Goal: Use online tool/utility: Utilize a website feature to perform a specific function

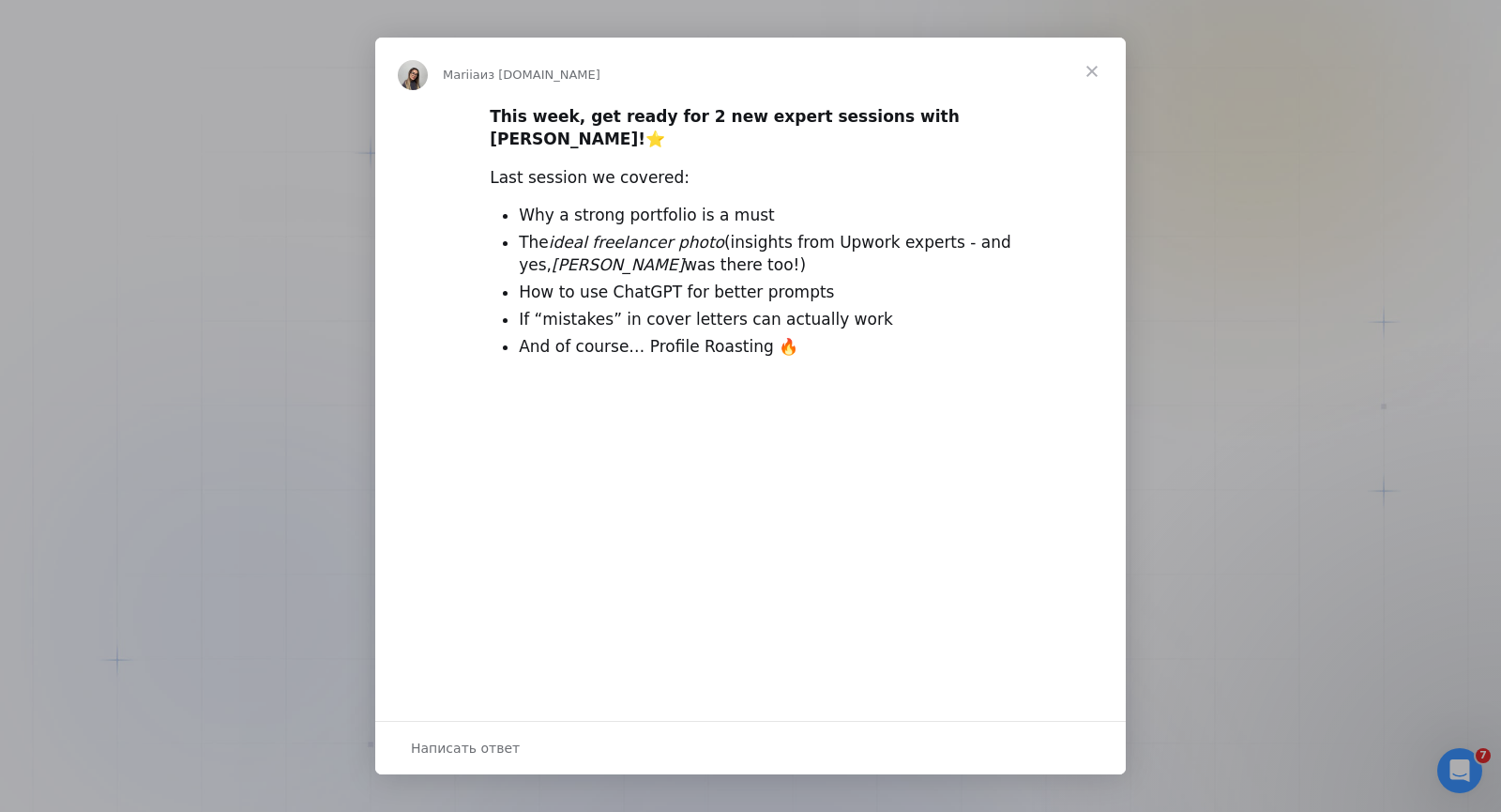
click at [1093, 70] on span "Закрыть" at bounding box center [1093, 72] width 68 height 68
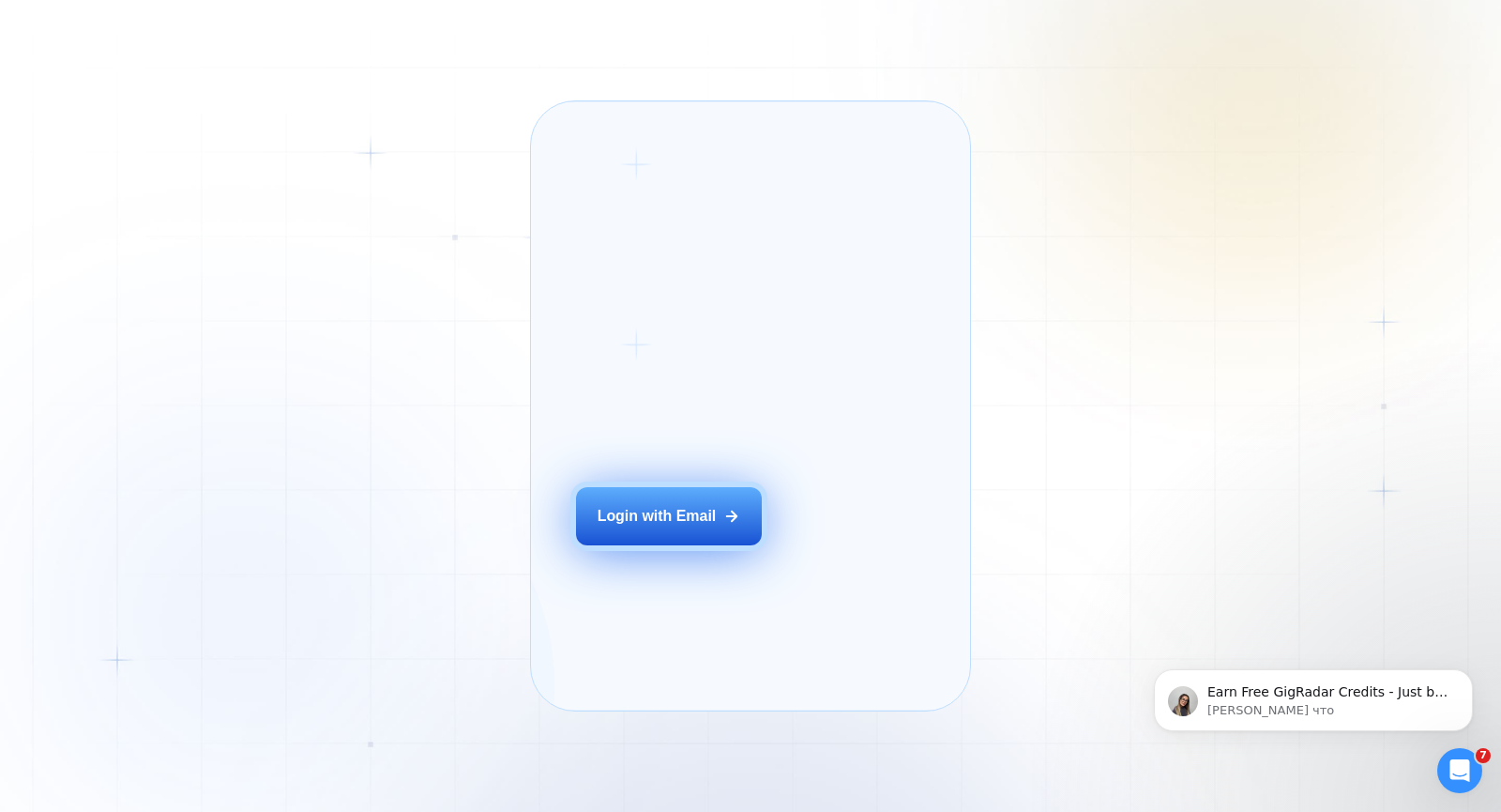
click at [711, 527] on div "Login with Email" at bounding box center [657, 515] width 119 height 20
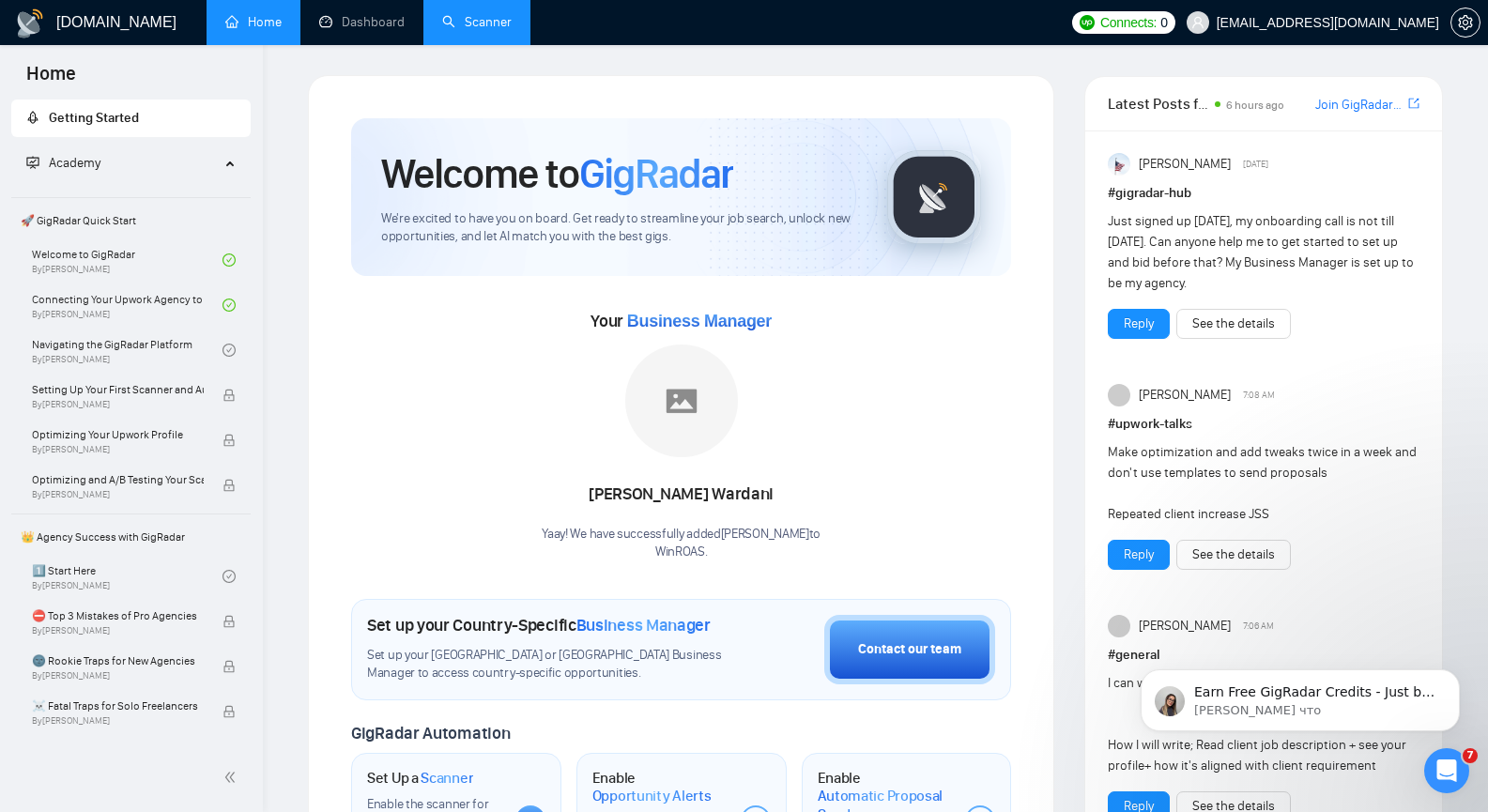
click at [504, 29] on link "Scanner" at bounding box center [478, 22] width 70 height 16
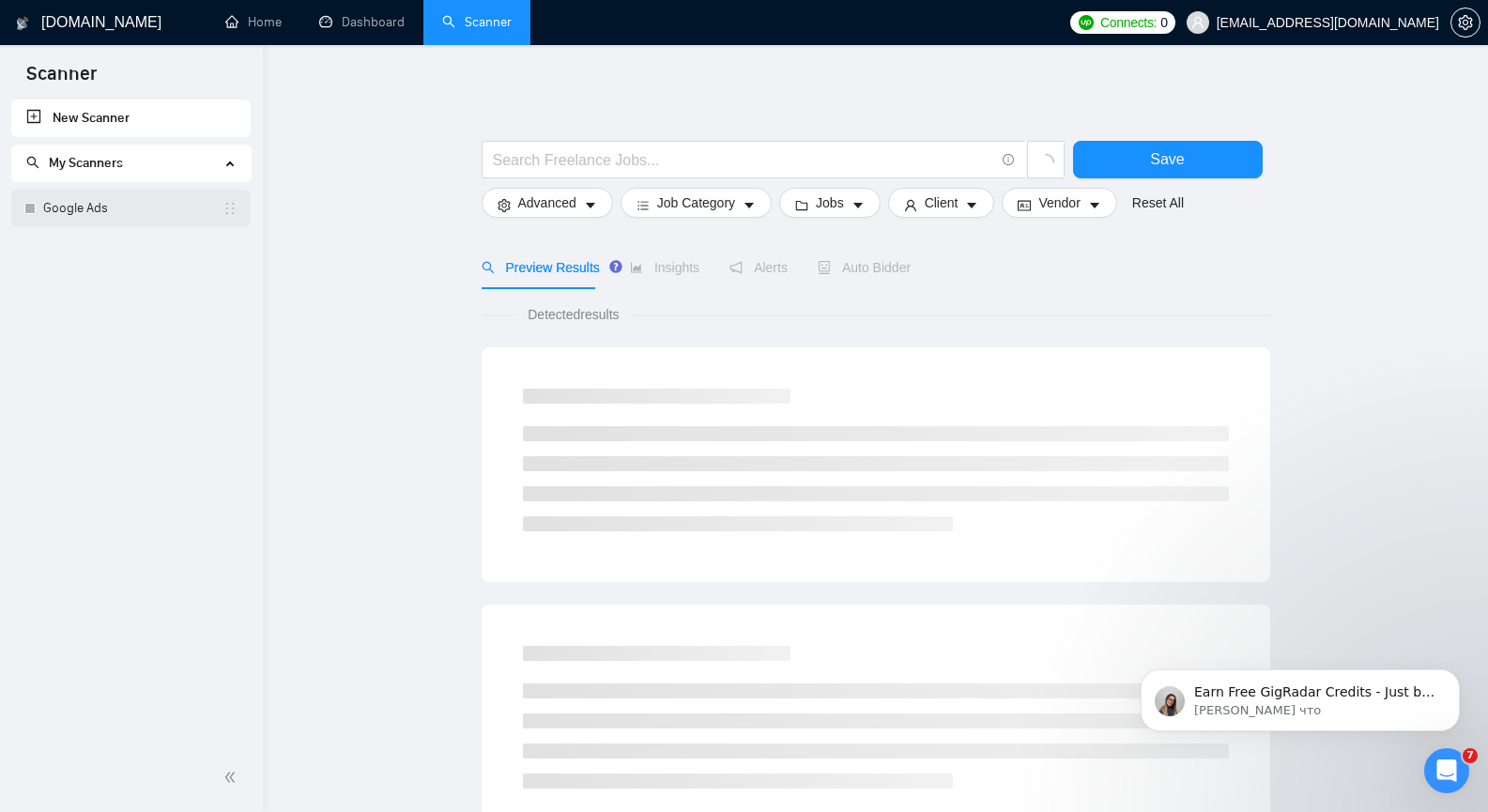
click at [111, 212] on link "Google Ads" at bounding box center [132, 208] width 180 height 38
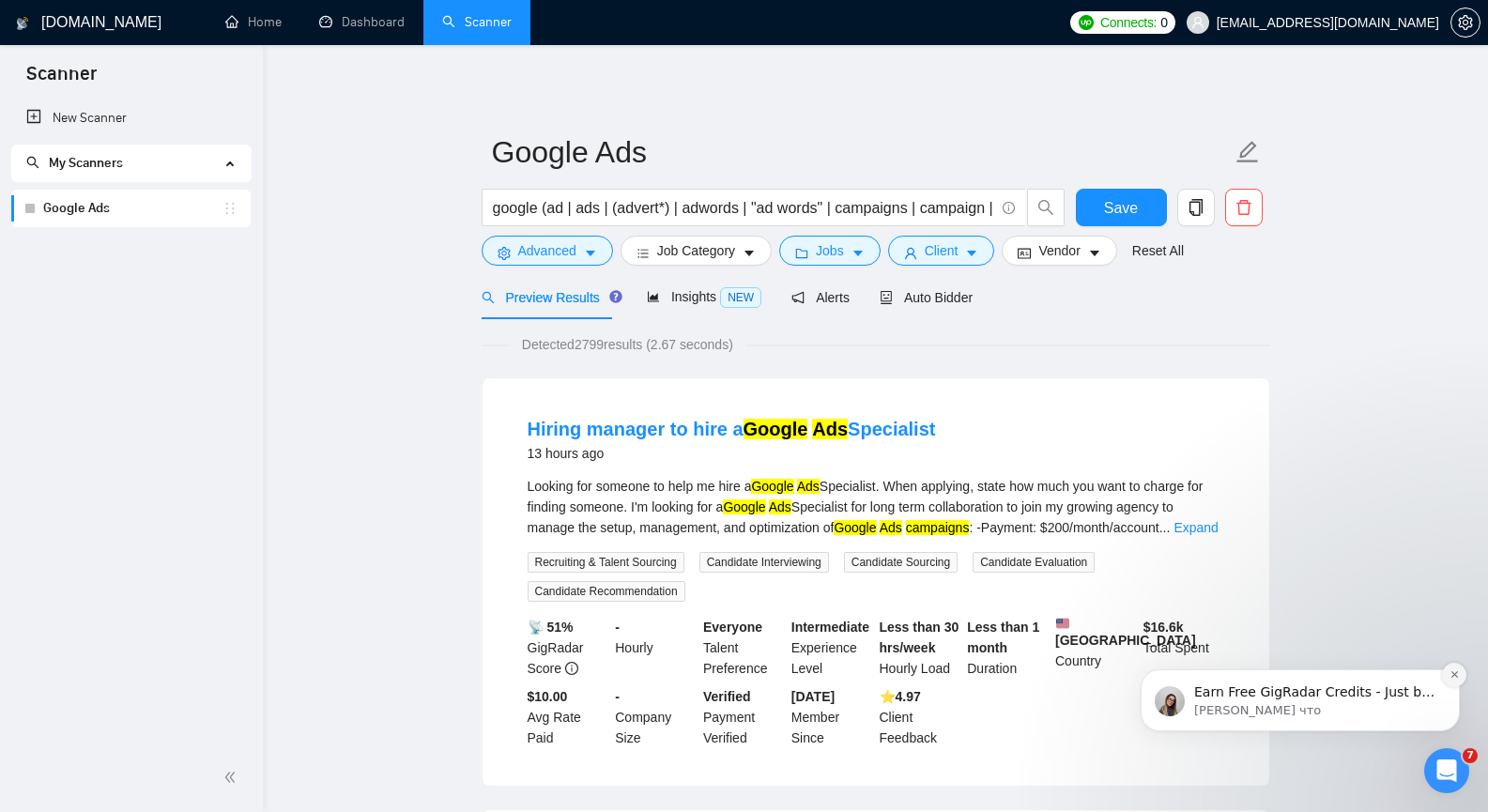
click at [1450, 675] on icon "Dismiss notification" at bounding box center [1454, 674] width 11 height 11
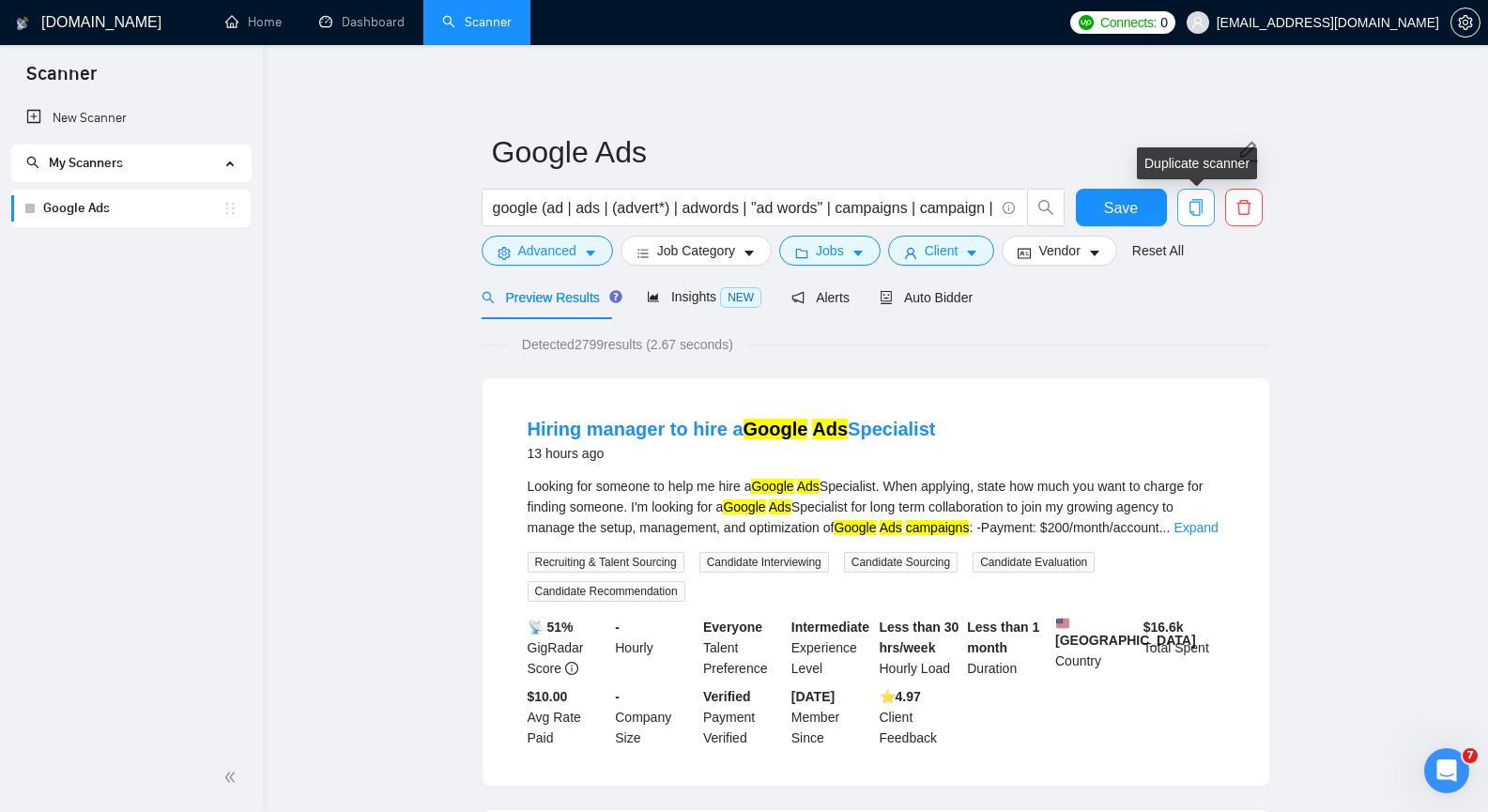
click at [1195, 210] on icon "copy" at bounding box center [1195, 207] width 17 height 16
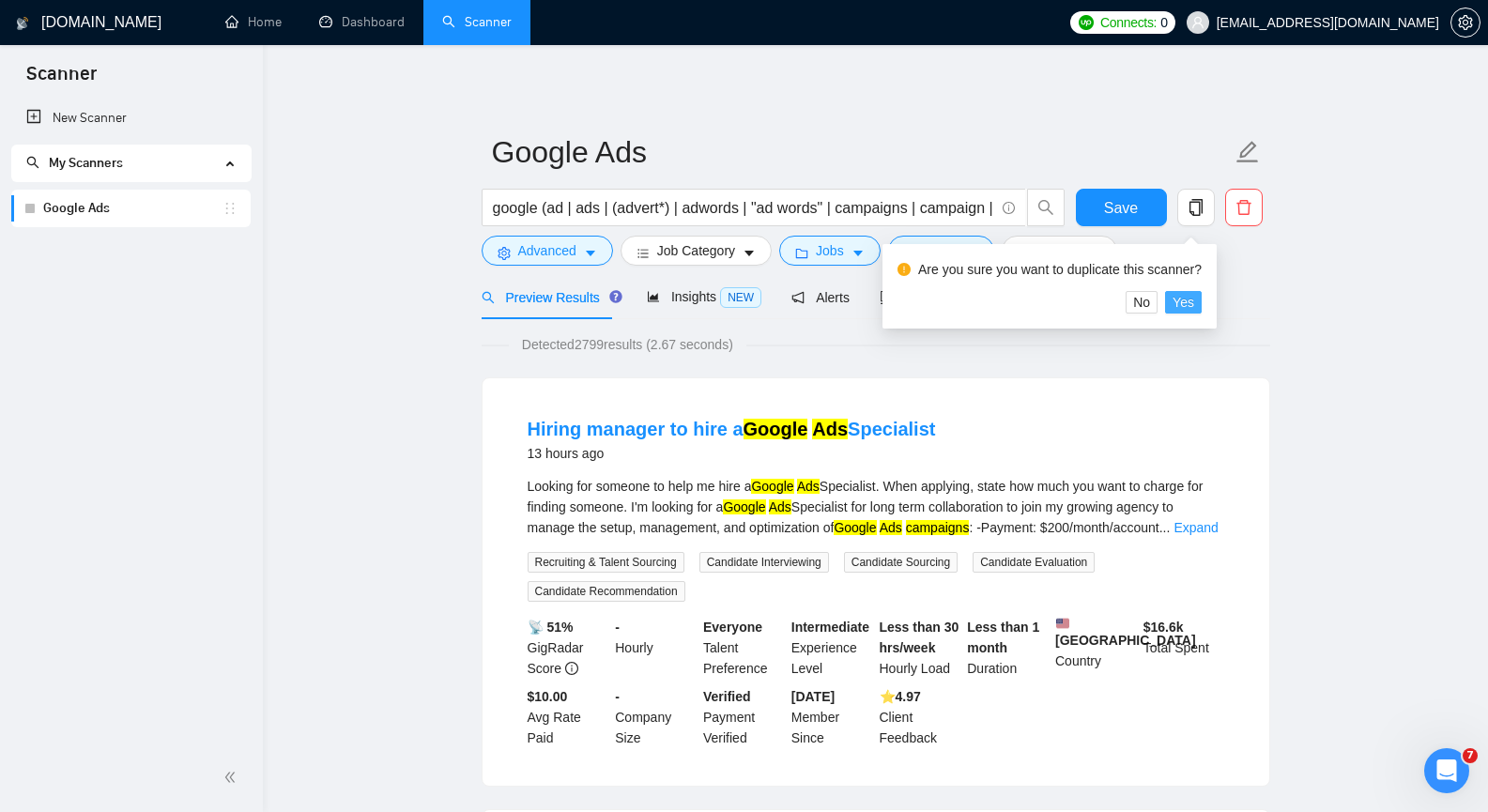
click at [1190, 303] on span "Yes" at bounding box center [1183, 302] width 21 height 20
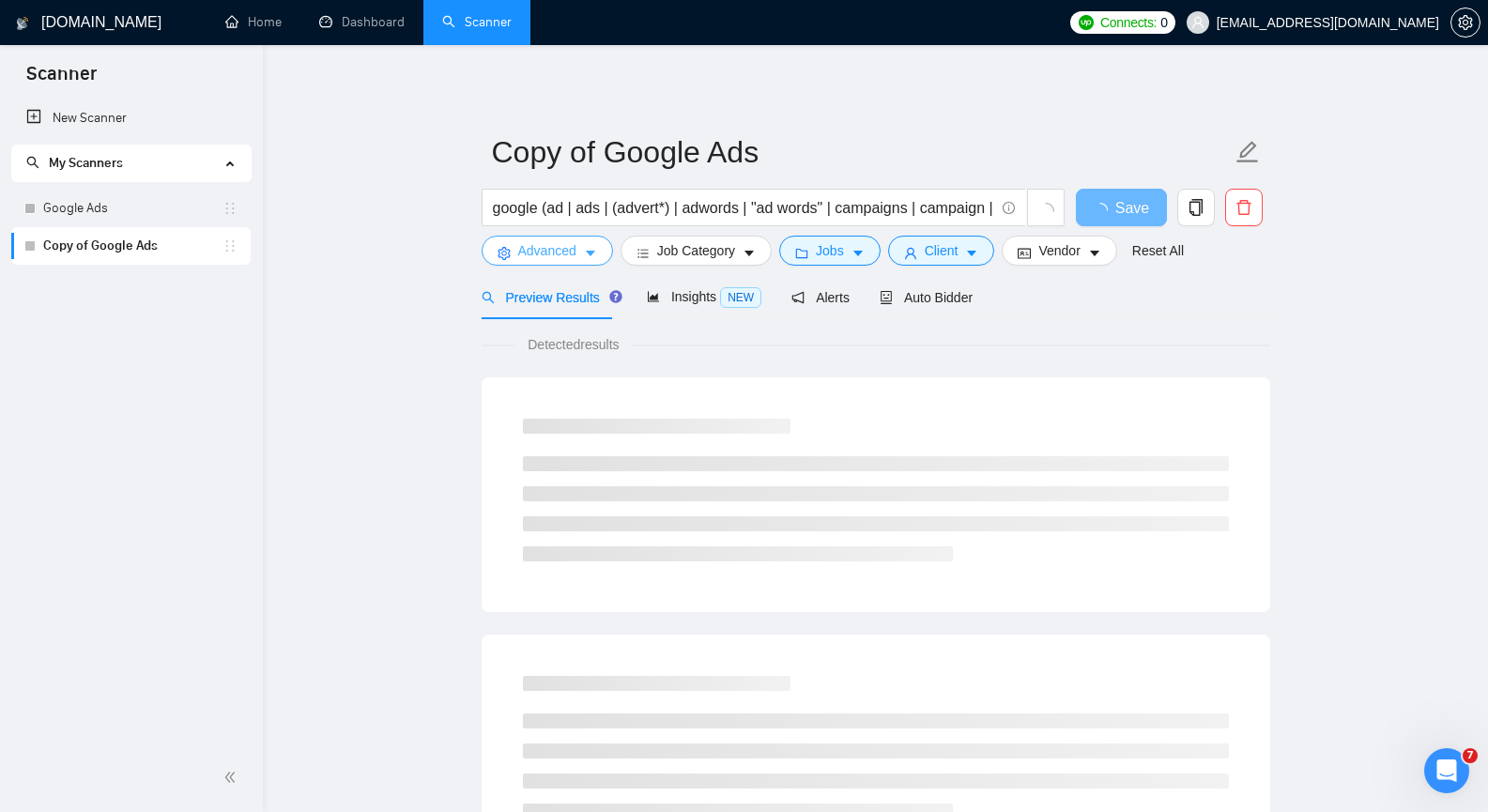
click at [591, 247] on icon "caret-down" at bounding box center [591, 253] width 14 height 14
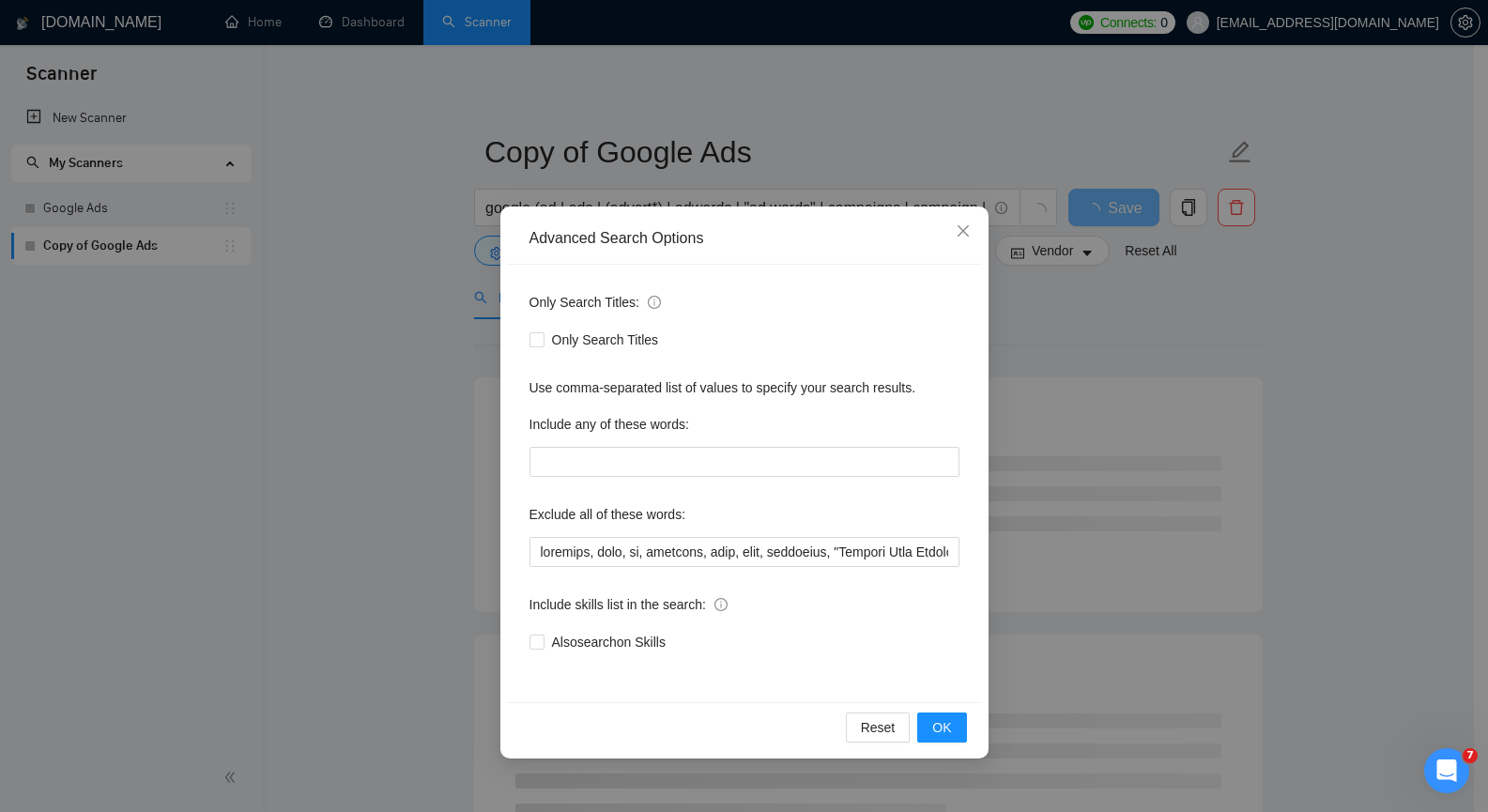
click at [411, 329] on div "Advanced Search Options Only Search Titles: Only Search Titles Use comma-separa…" at bounding box center [744, 406] width 1488 height 812
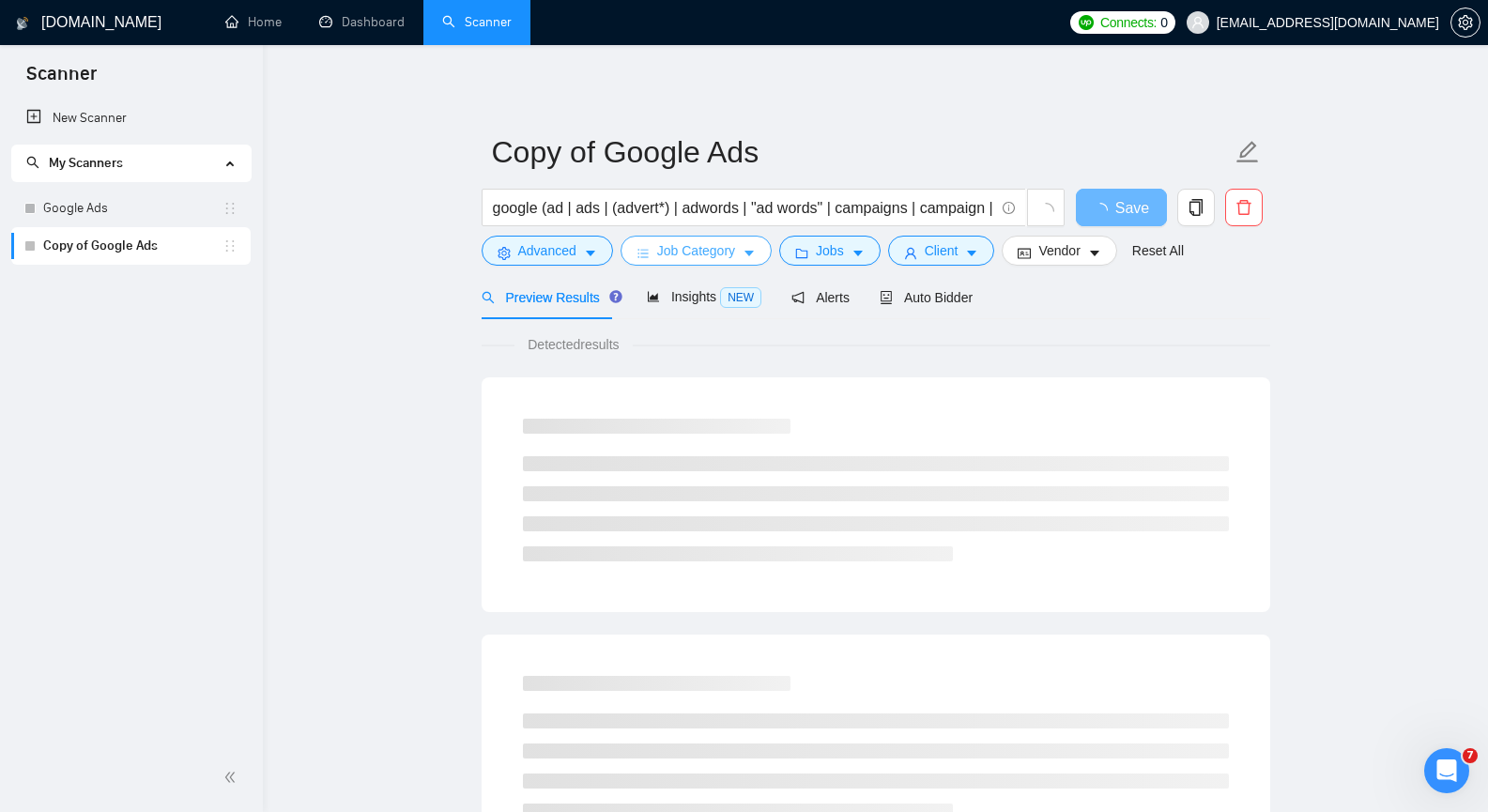
click at [743, 252] on icon "caret-down" at bounding box center [749, 253] width 14 height 14
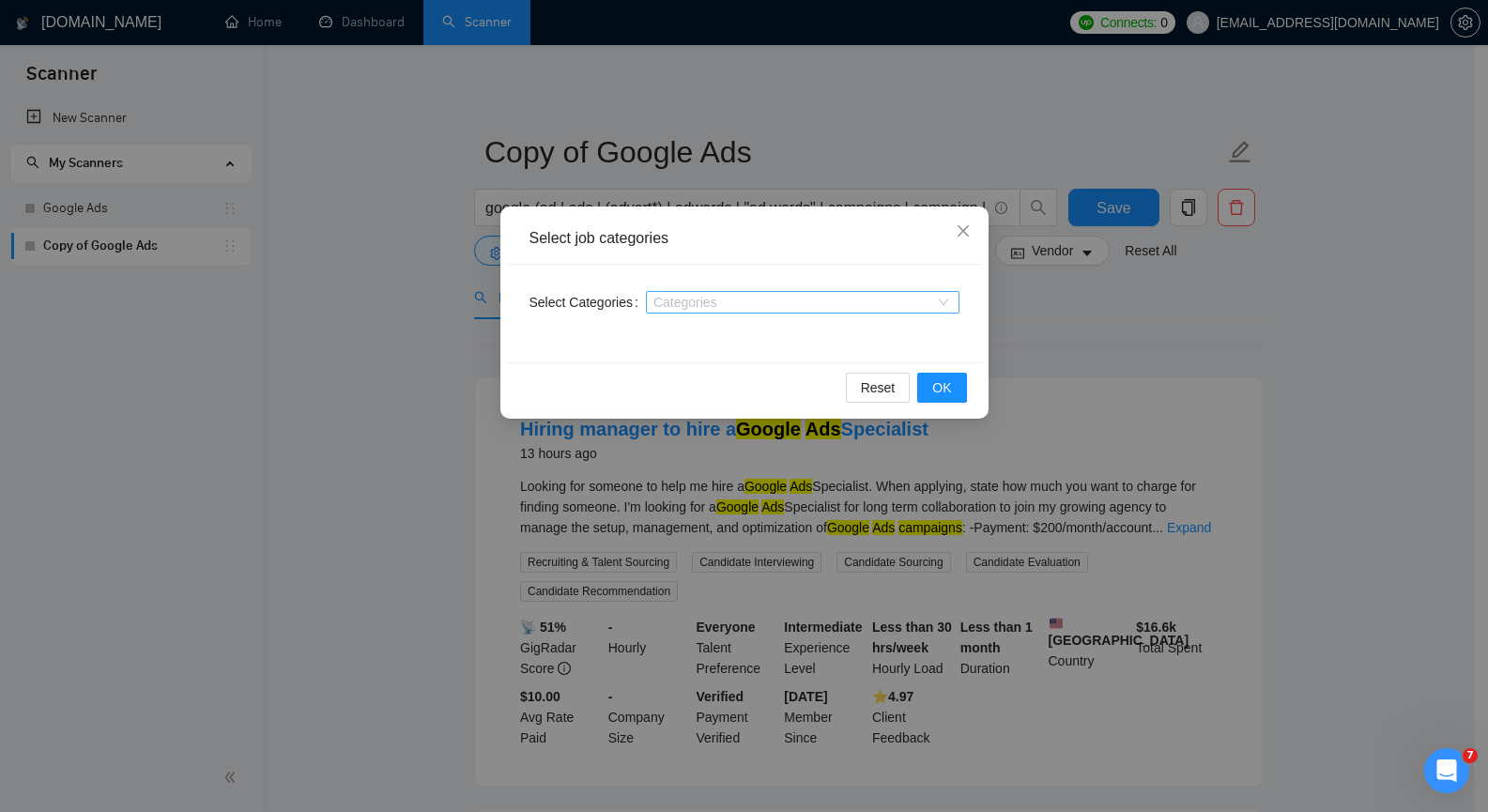
click at [941, 302] on div "Categories" at bounding box center [802, 302] width 314 height 22
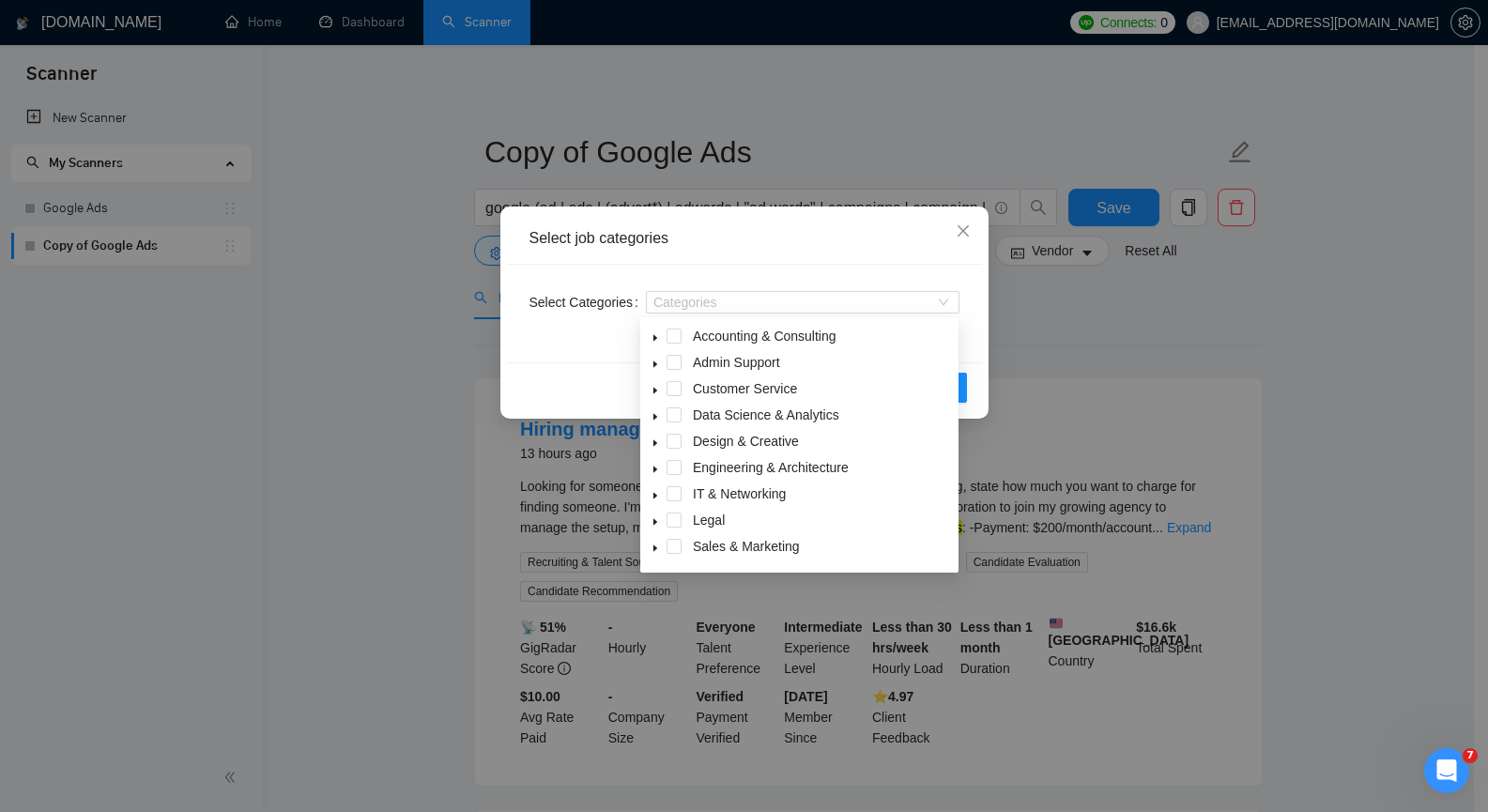
click at [423, 392] on div "Select job categories Select Categories Categories Reset OK" at bounding box center [744, 406] width 1488 height 812
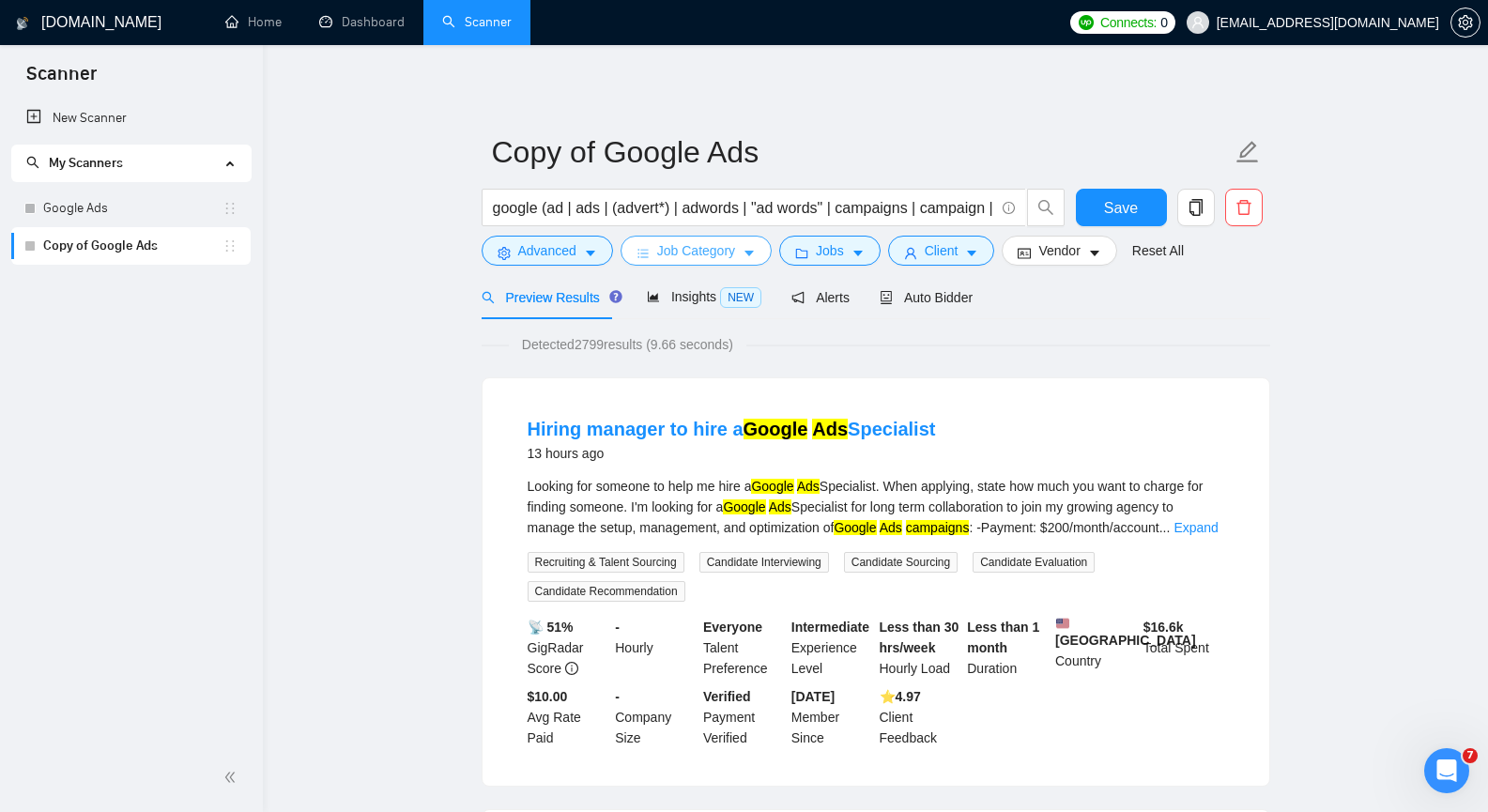
click at [752, 245] on span "caret-down" at bounding box center [749, 252] width 14 height 15
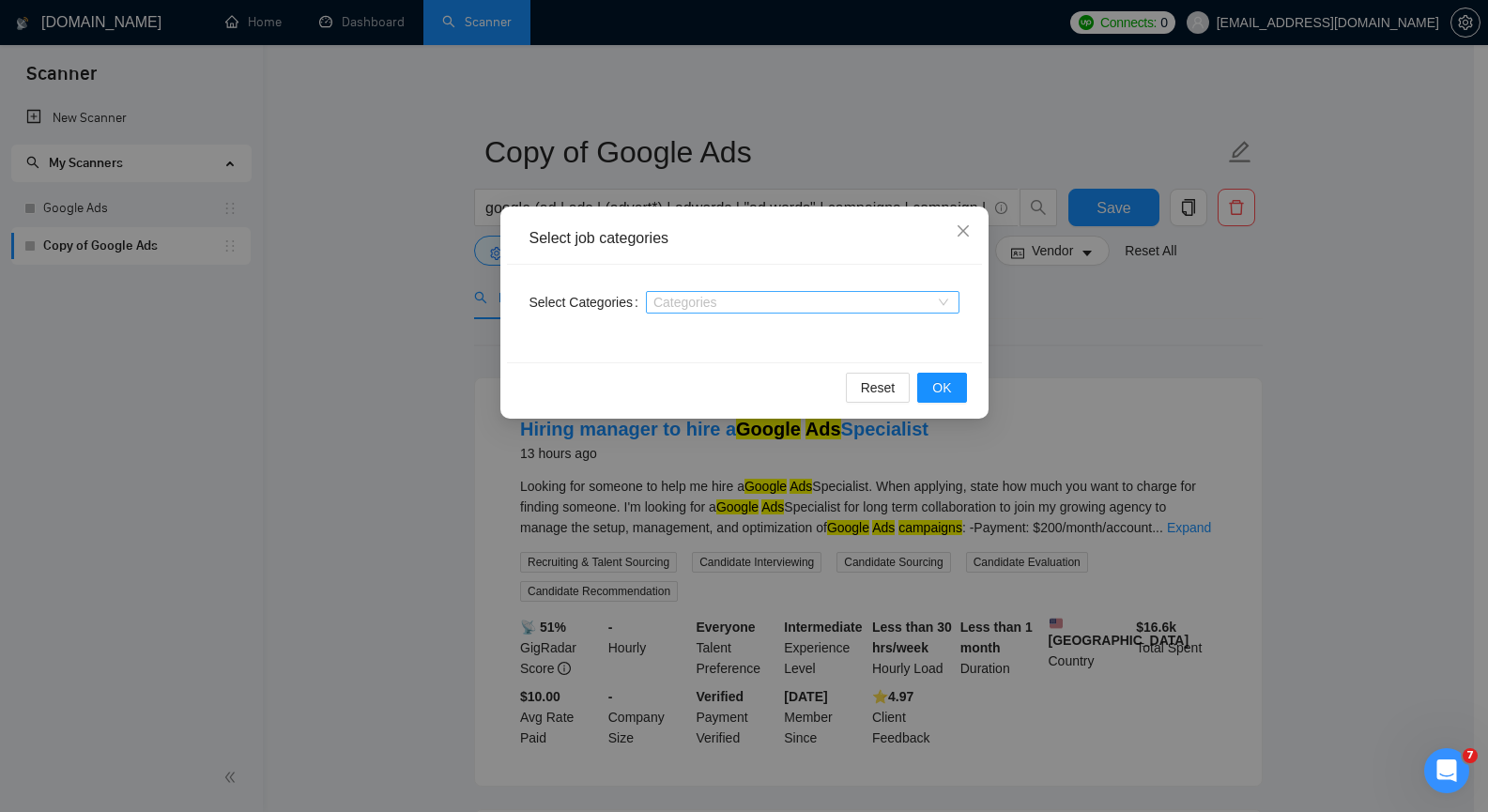
click at [725, 300] on div at bounding box center [793, 302] width 285 height 15
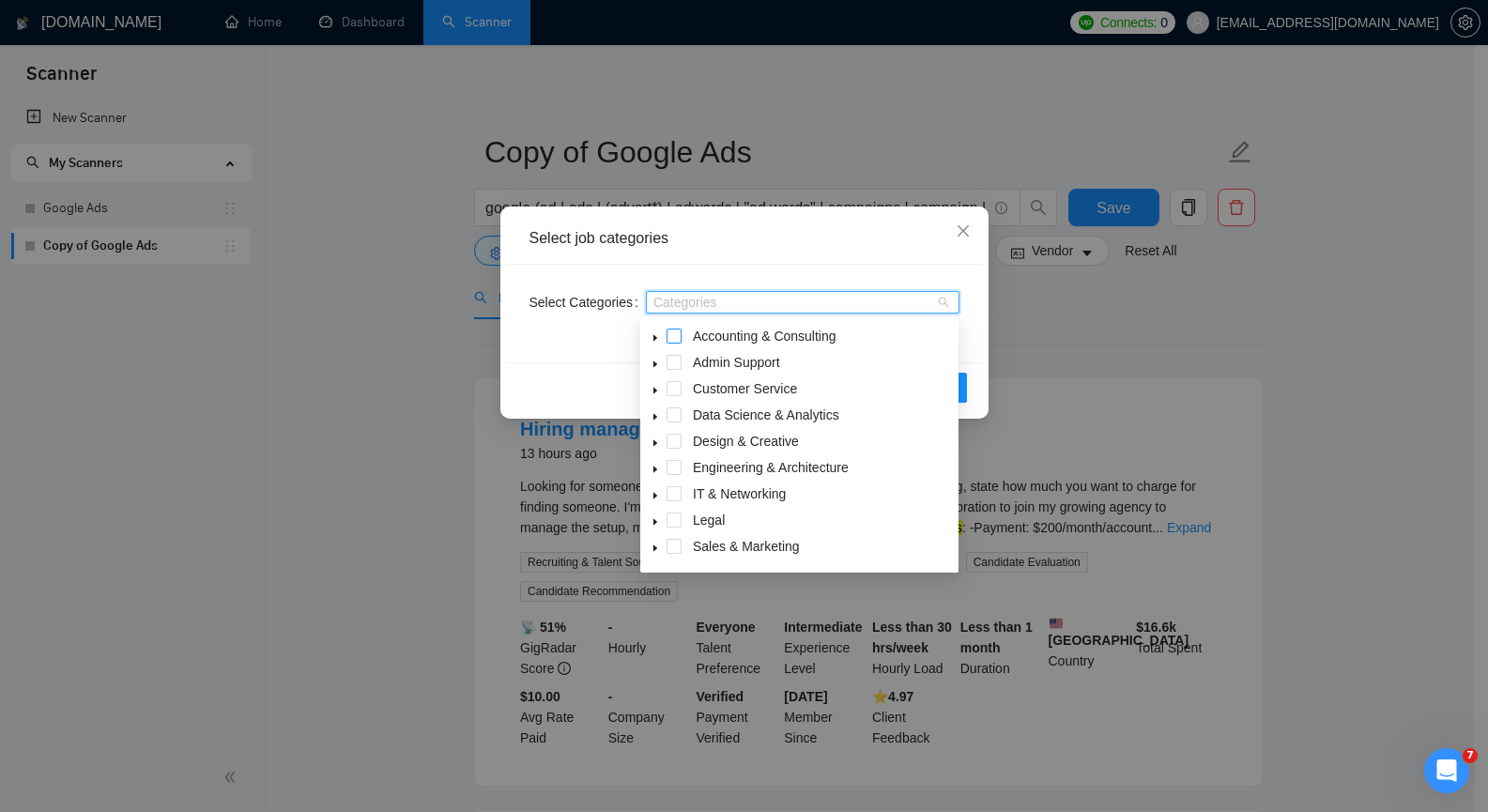
click at [667, 332] on span at bounding box center [674, 336] width 15 height 15
click at [678, 362] on span at bounding box center [674, 362] width 15 height 15
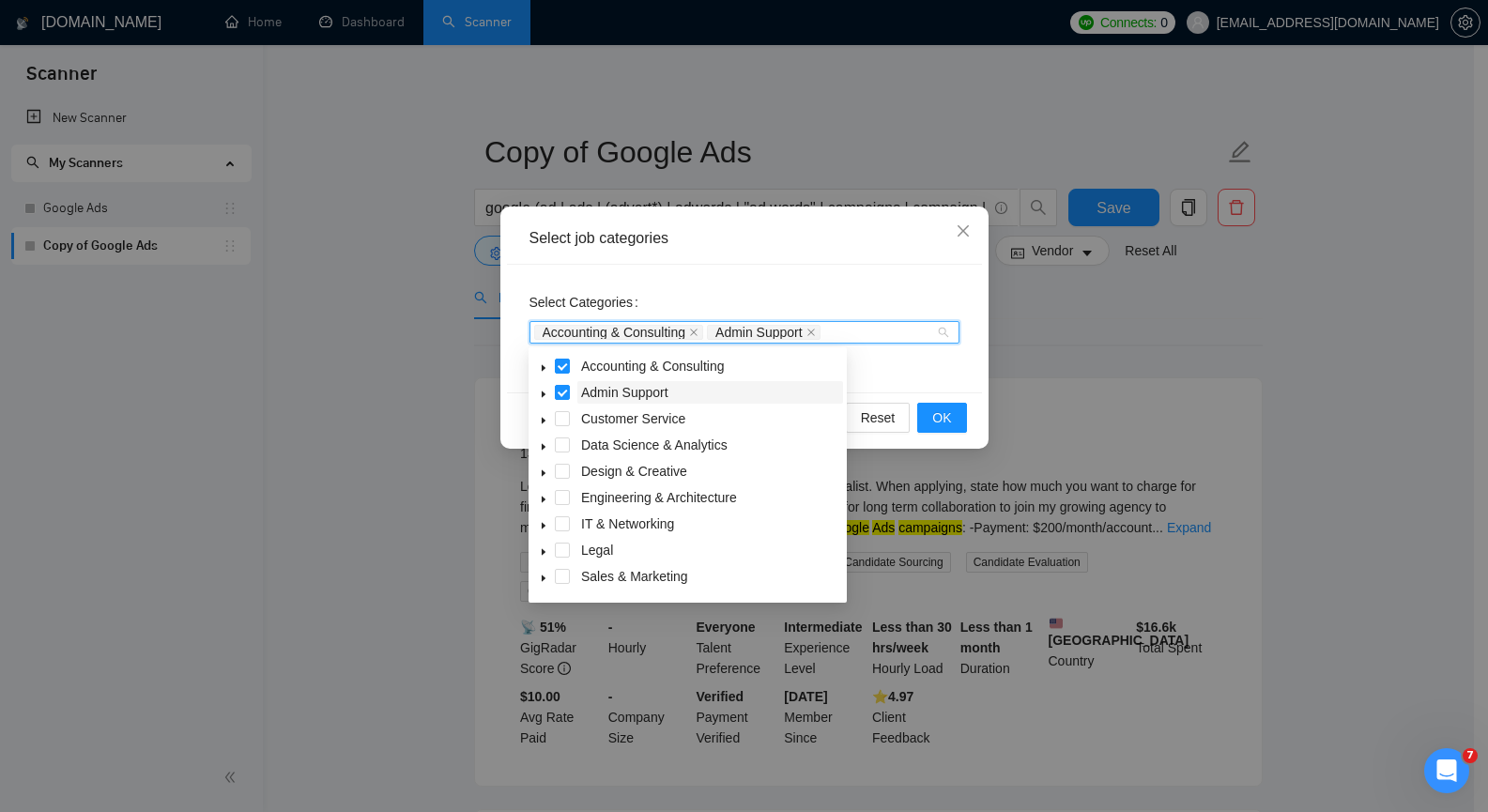
click at [673, 393] on span "Admin Support" at bounding box center [711, 392] width 266 height 22
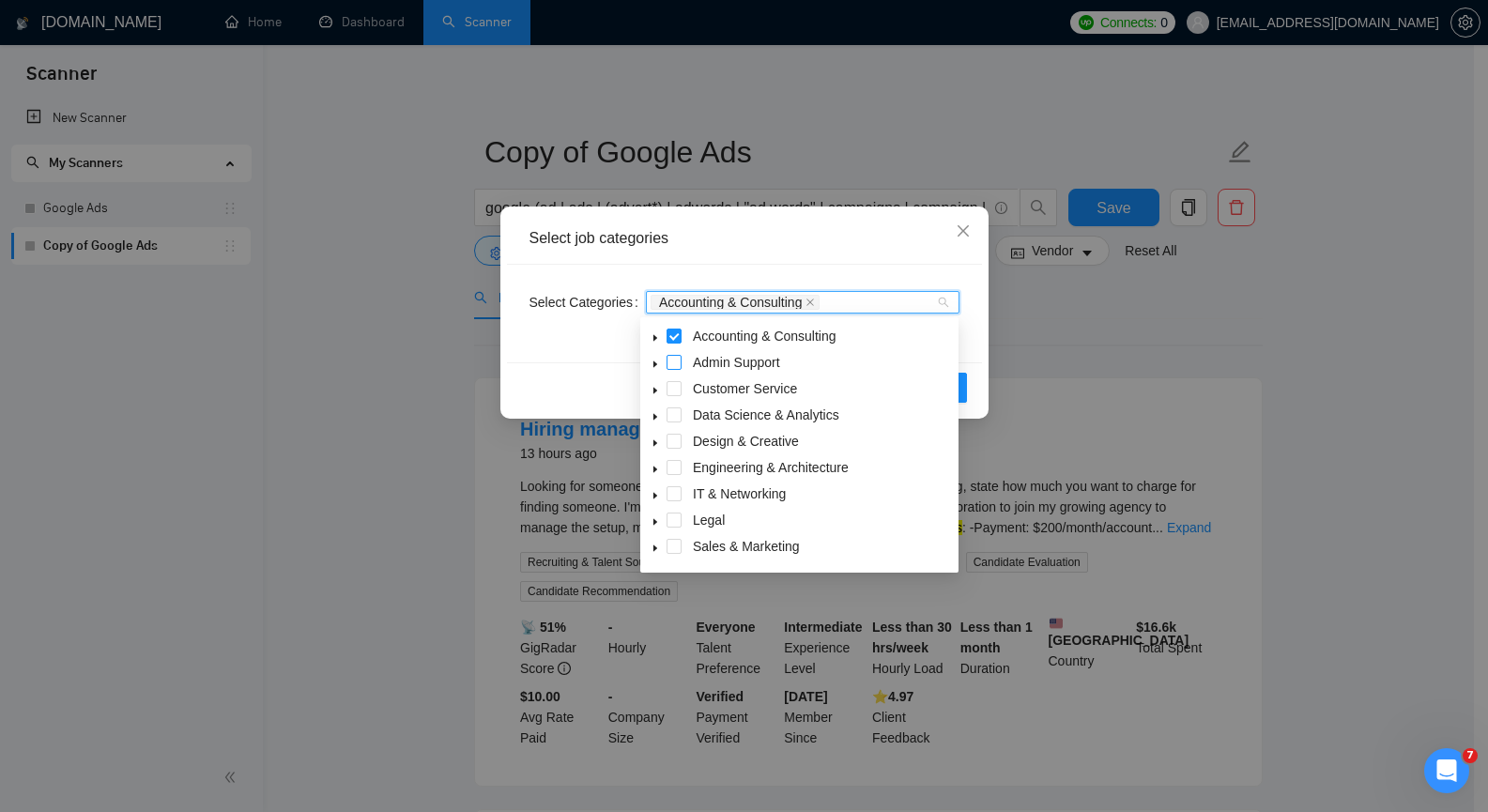
click at [677, 361] on span at bounding box center [674, 362] width 15 height 15
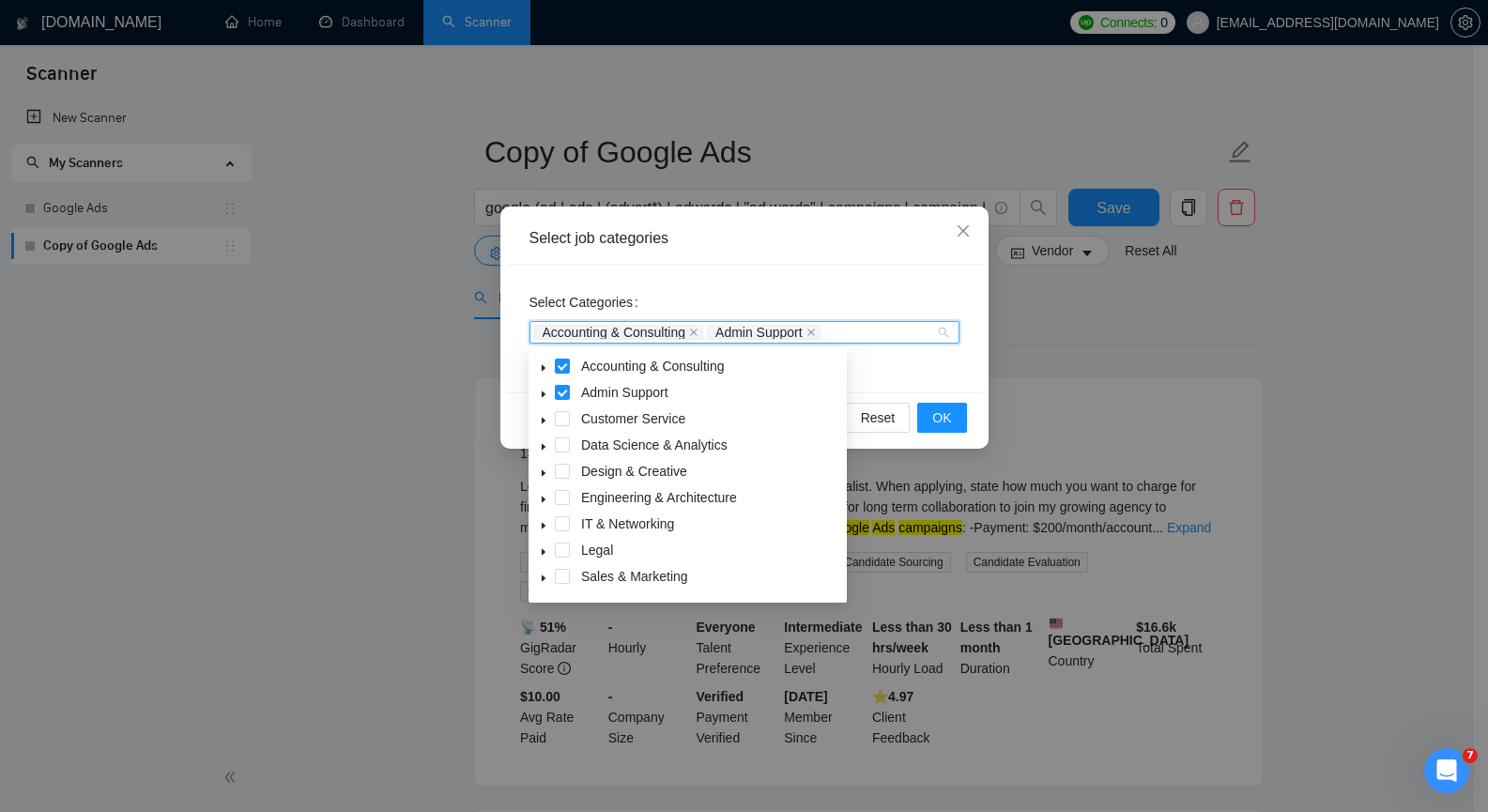
click at [550, 421] on span at bounding box center [543, 418] width 22 height 22
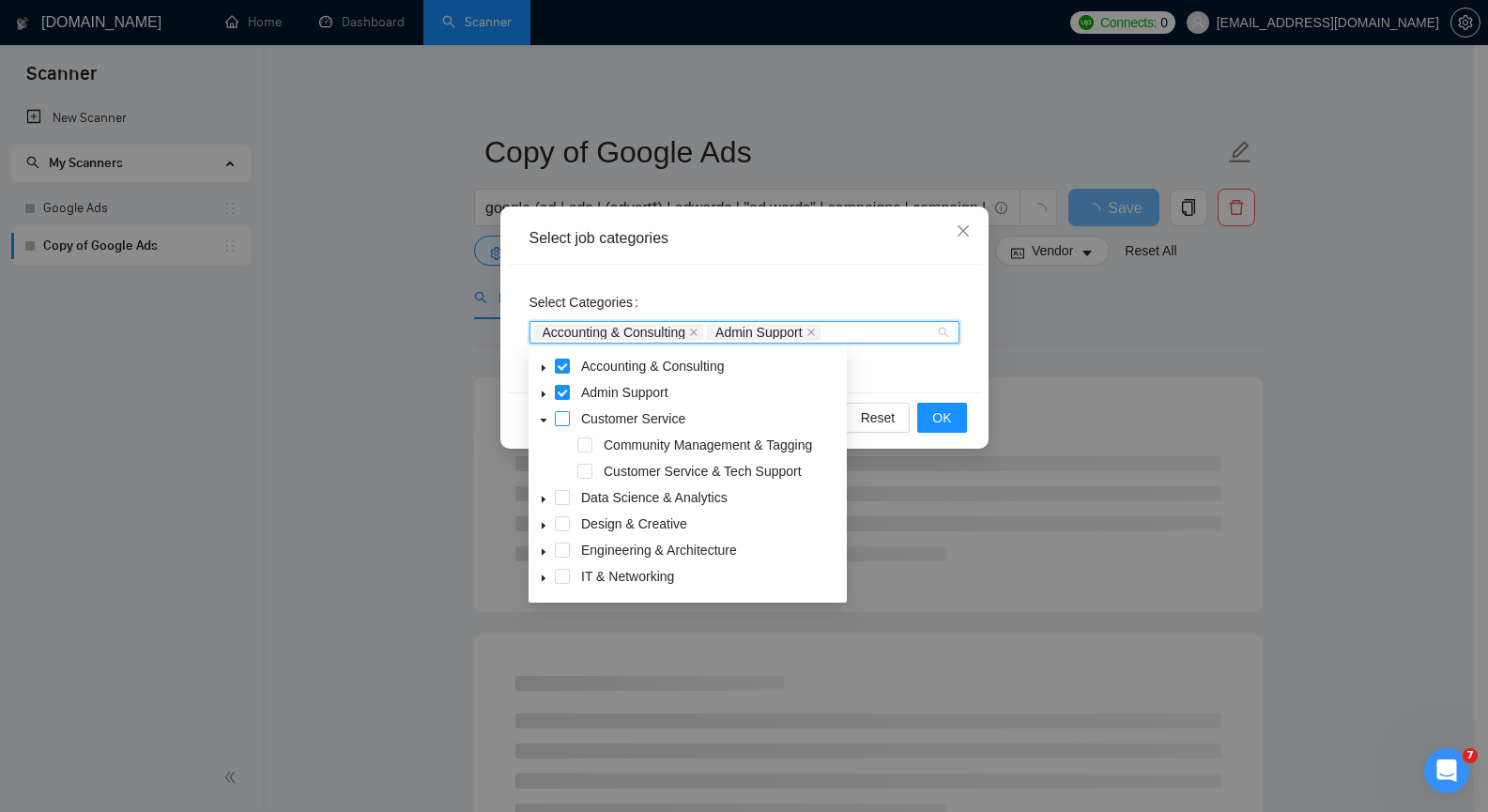
click at [558, 417] on span at bounding box center [562, 418] width 15 height 15
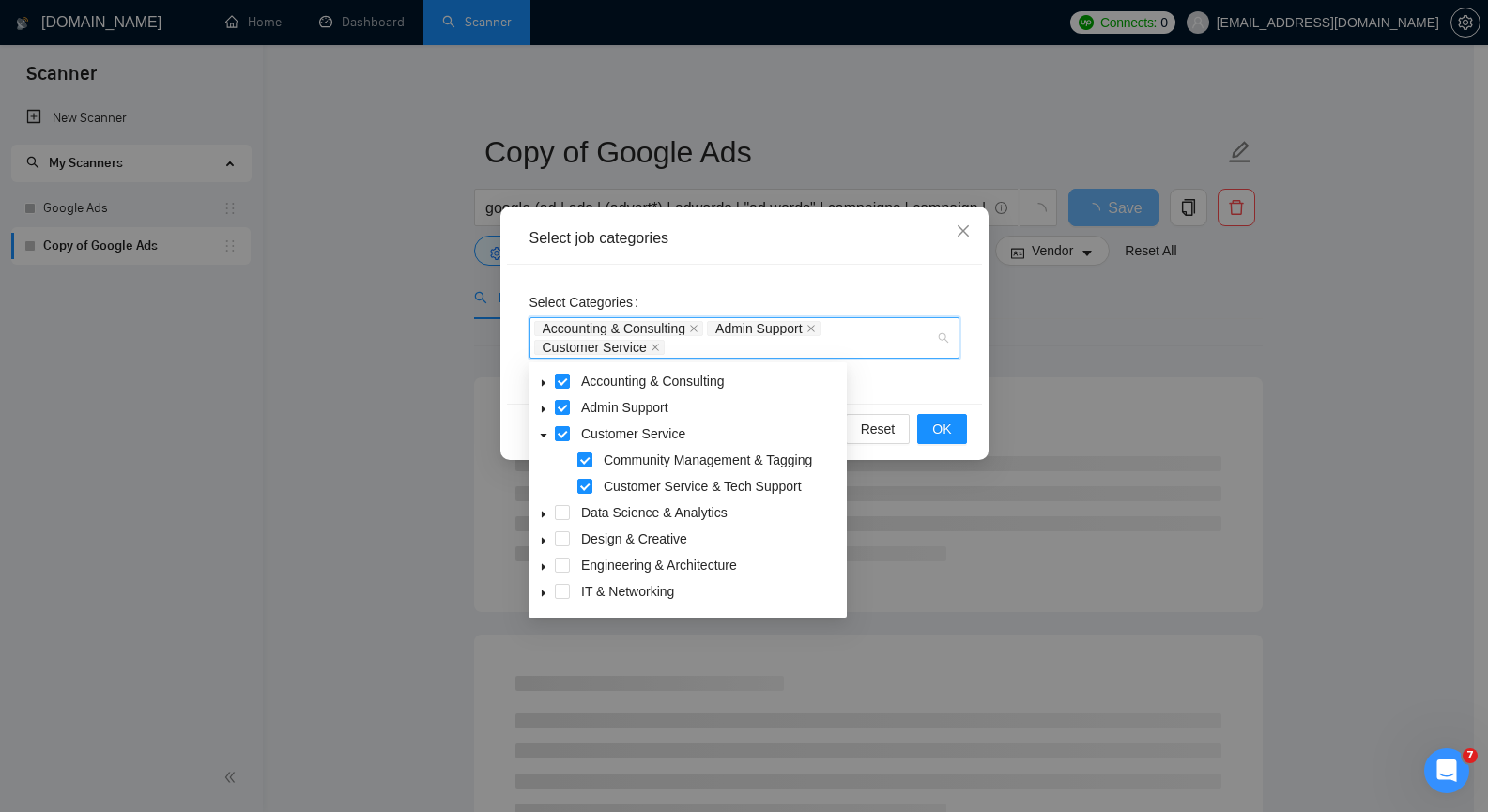
click at [546, 437] on icon "caret-down" at bounding box center [544, 436] width 10 height 10
click at [561, 459] on span at bounding box center [562, 459] width 15 height 15
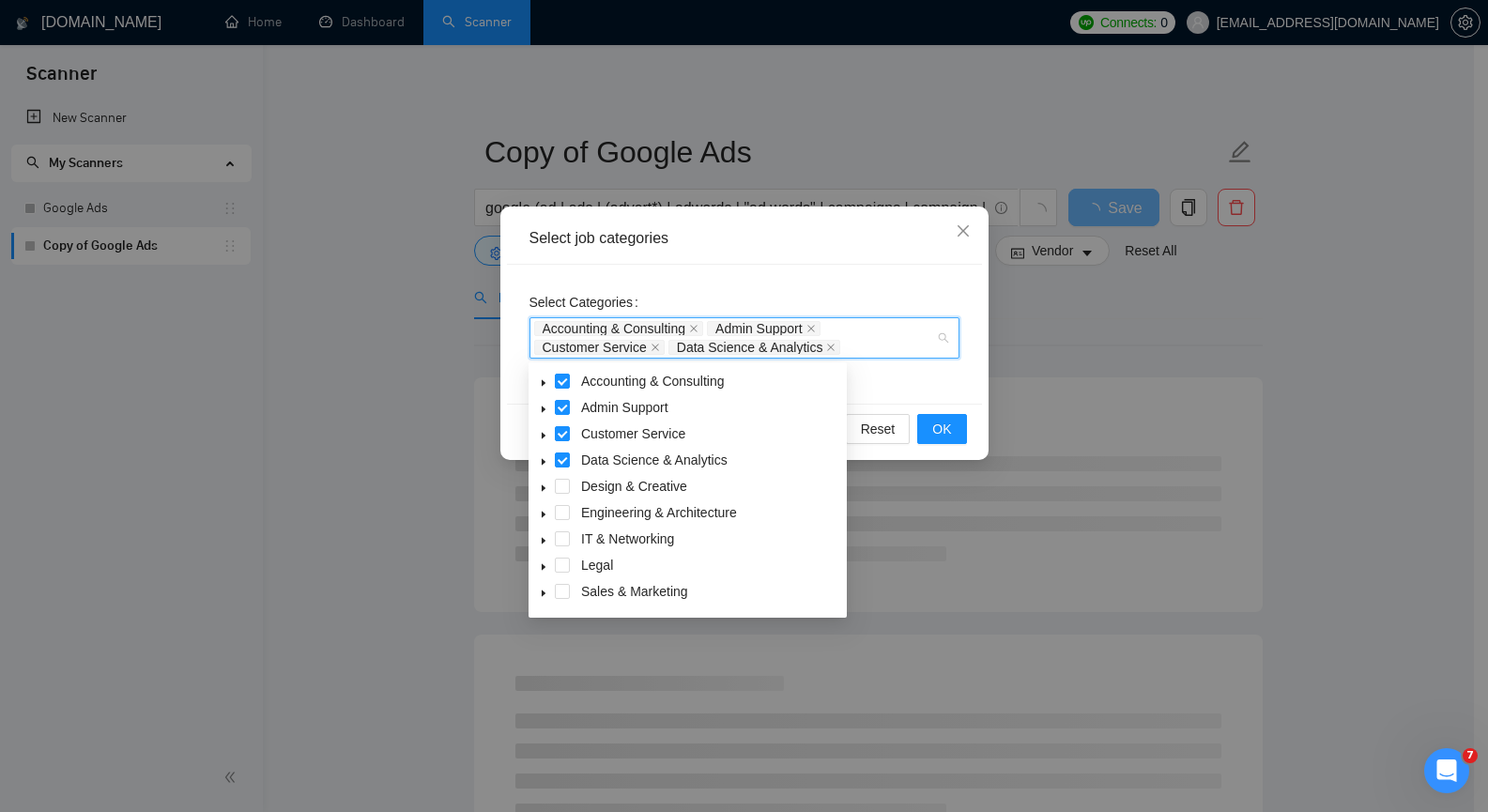
click at [565, 494] on div "Design & Creative" at bounding box center [687, 487] width 311 height 26
click at [562, 516] on span at bounding box center [562, 511] width 15 height 15
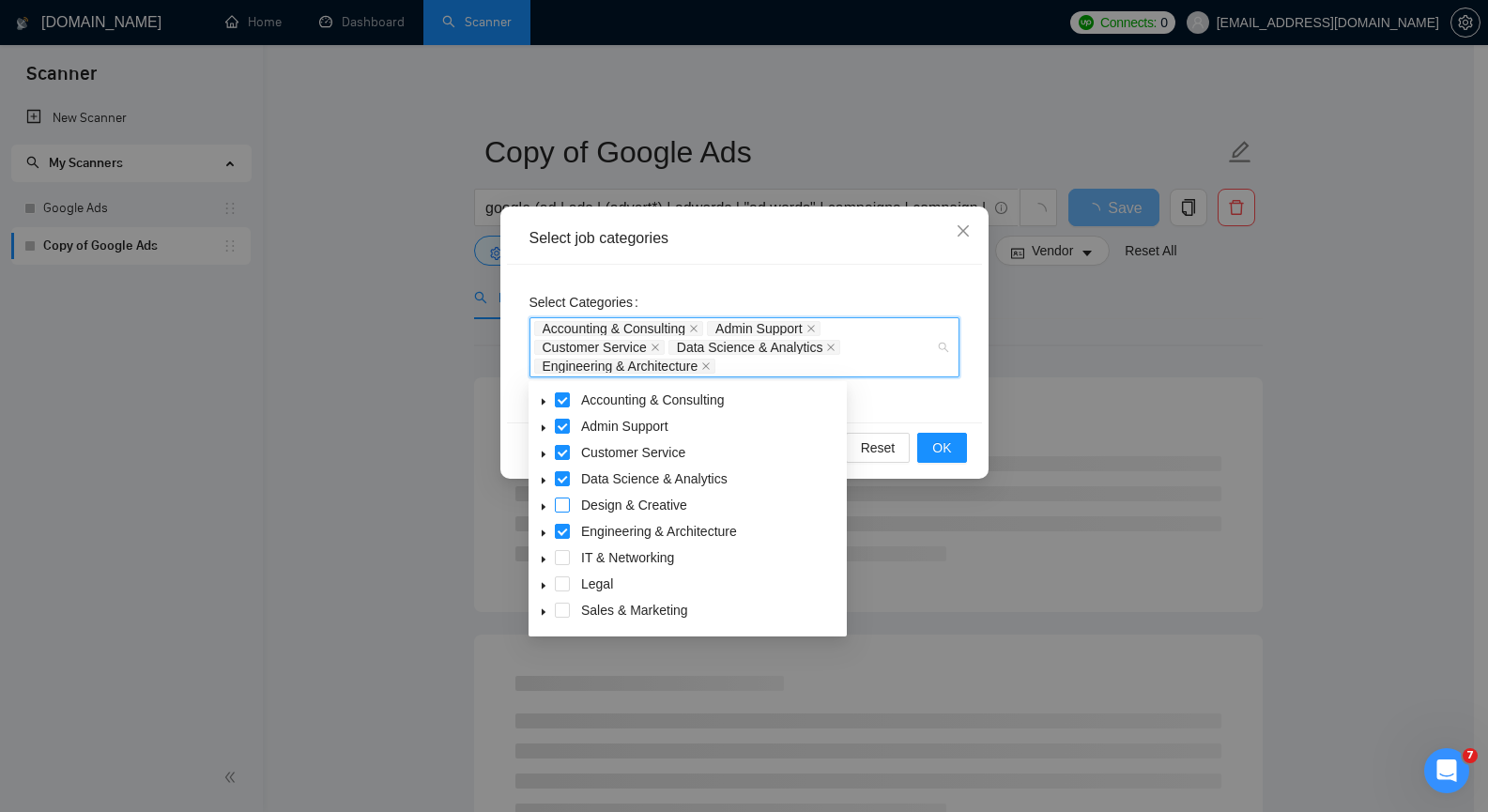
click at [564, 501] on span at bounding box center [562, 504] width 15 height 15
click at [559, 558] on span at bounding box center [562, 557] width 15 height 15
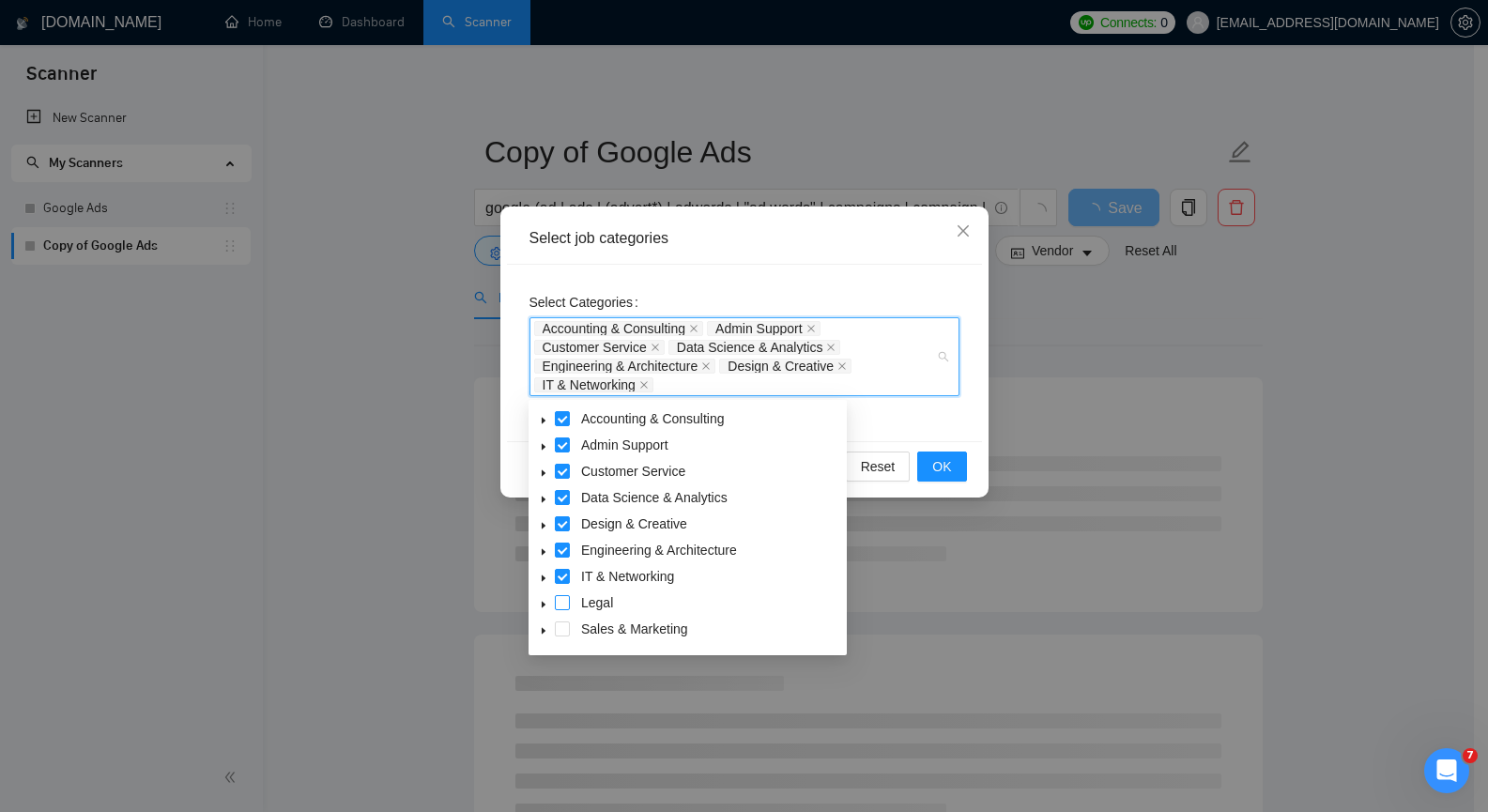
click at [563, 605] on span at bounding box center [562, 601] width 15 height 15
click at [561, 630] on span at bounding box center [562, 628] width 15 height 15
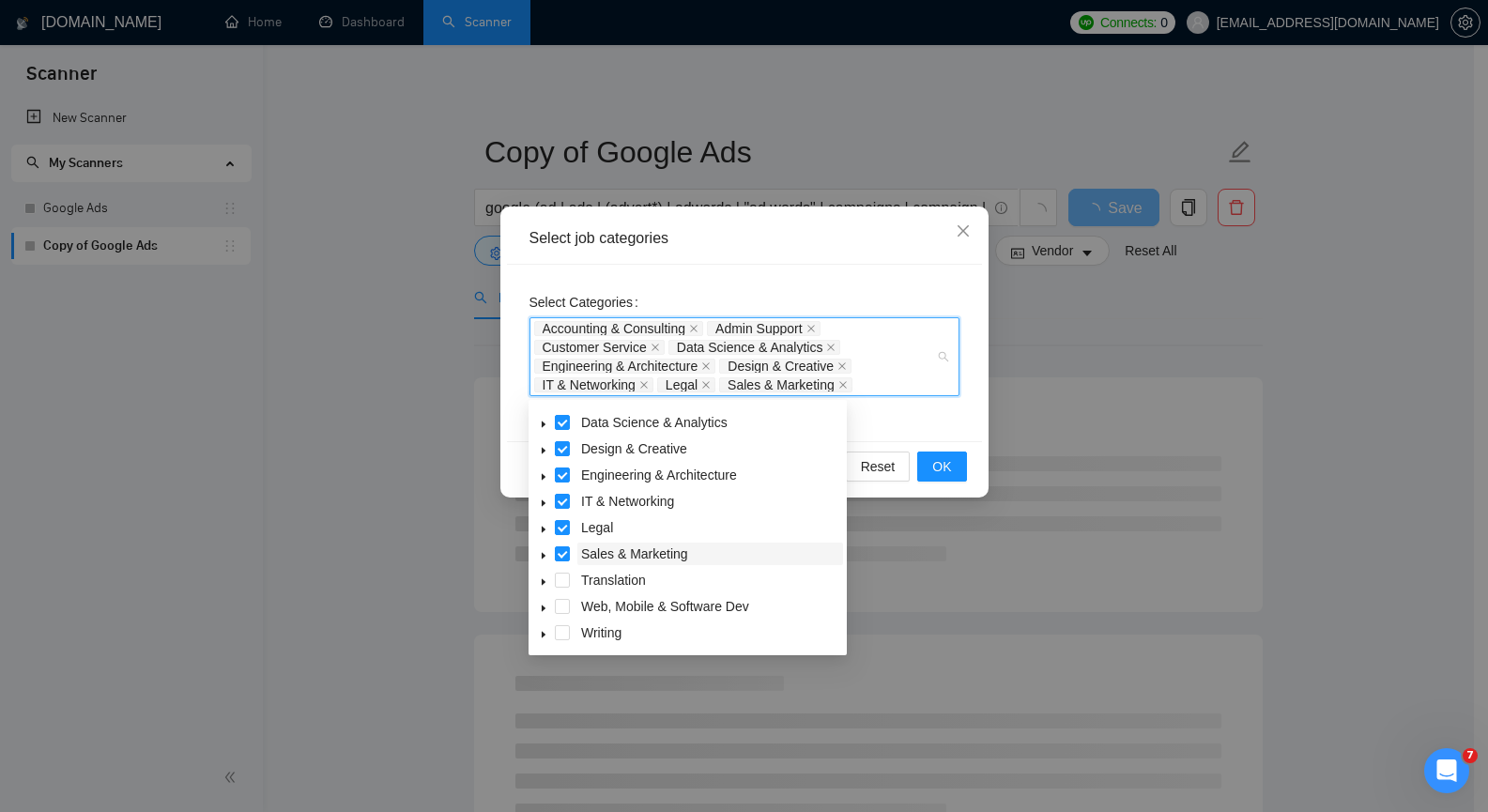
scroll to position [94, 0]
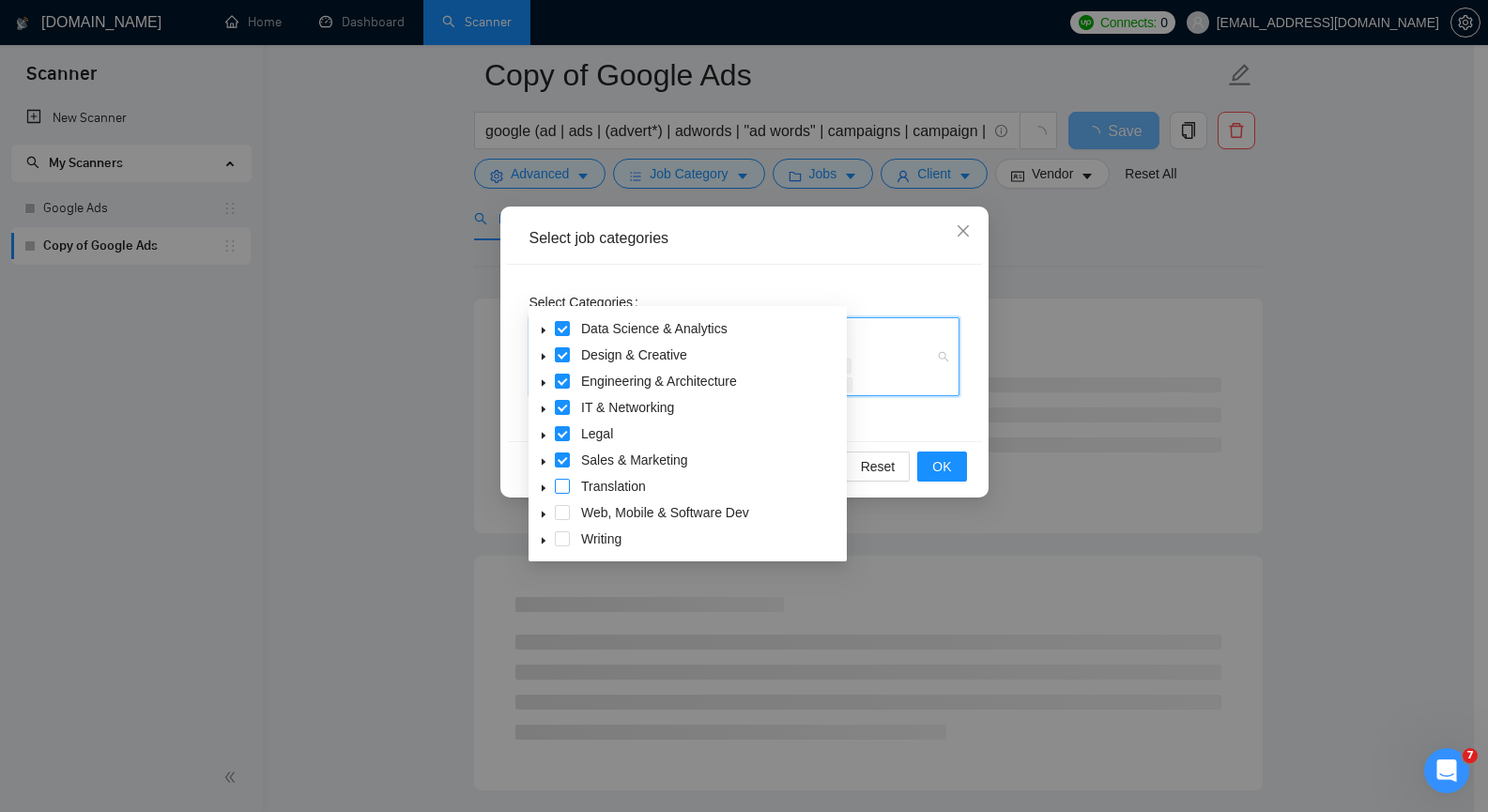
click at [564, 486] on span at bounding box center [562, 485] width 15 height 15
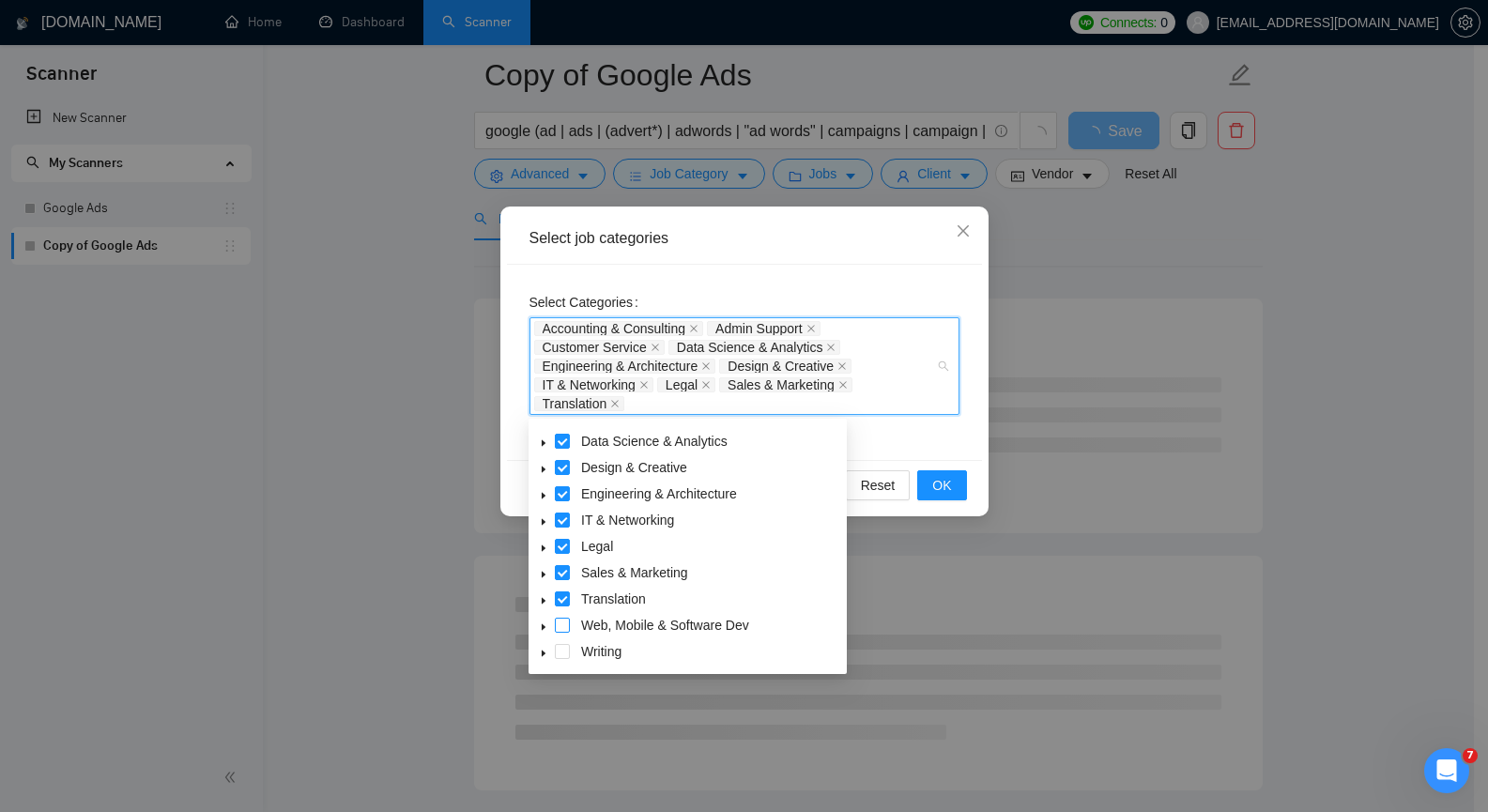
click at [560, 625] on span at bounding box center [562, 624] width 15 height 15
click at [562, 651] on span at bounding box center [562, 650] width 15 height 15
click at [952, 488] on button "OK" at bounding box center [942, 485] width 49 height 30
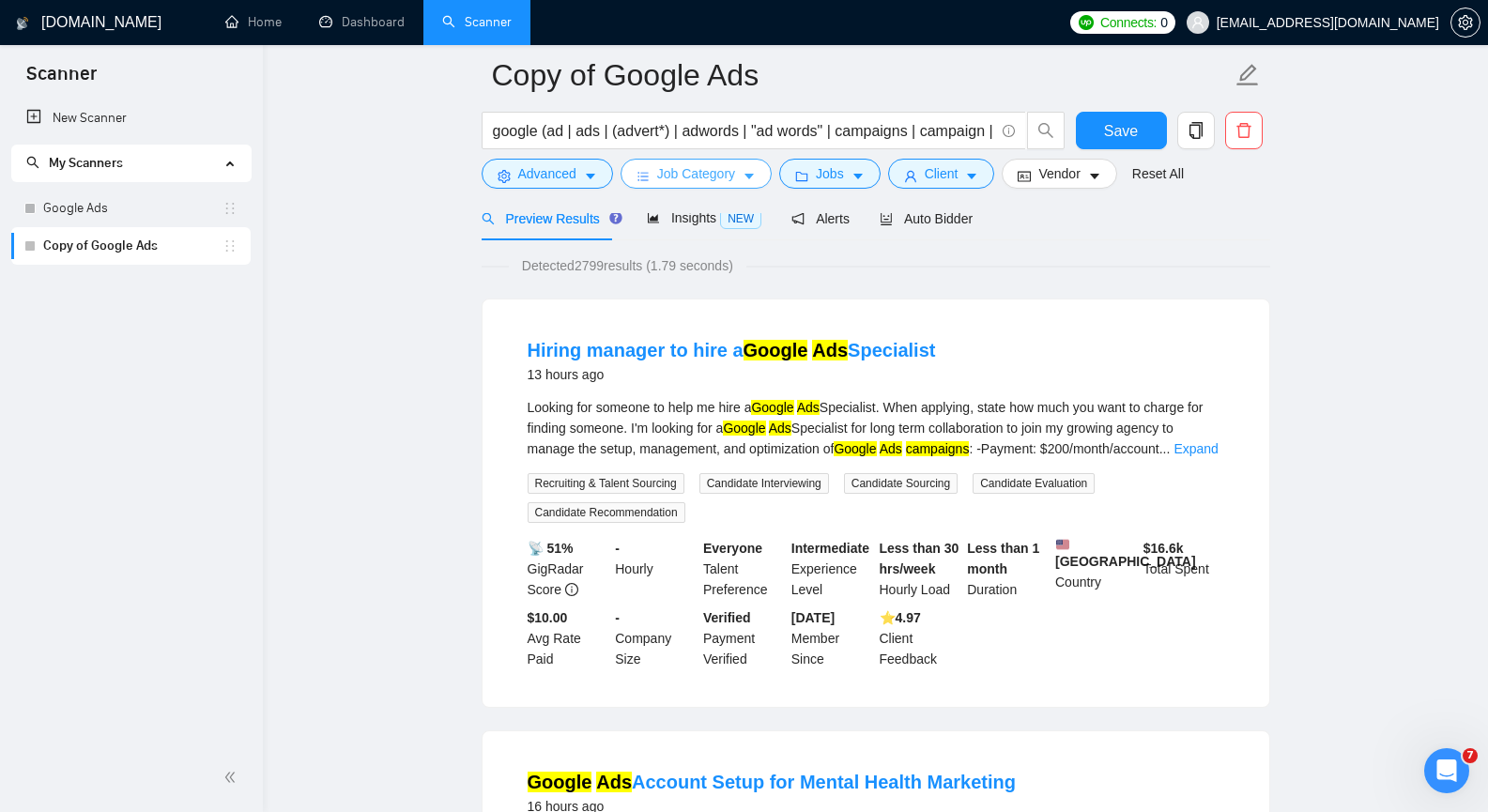
click at [749, 175] on icon "caret-down" at bounding box center [749, 177] width 14 height 14
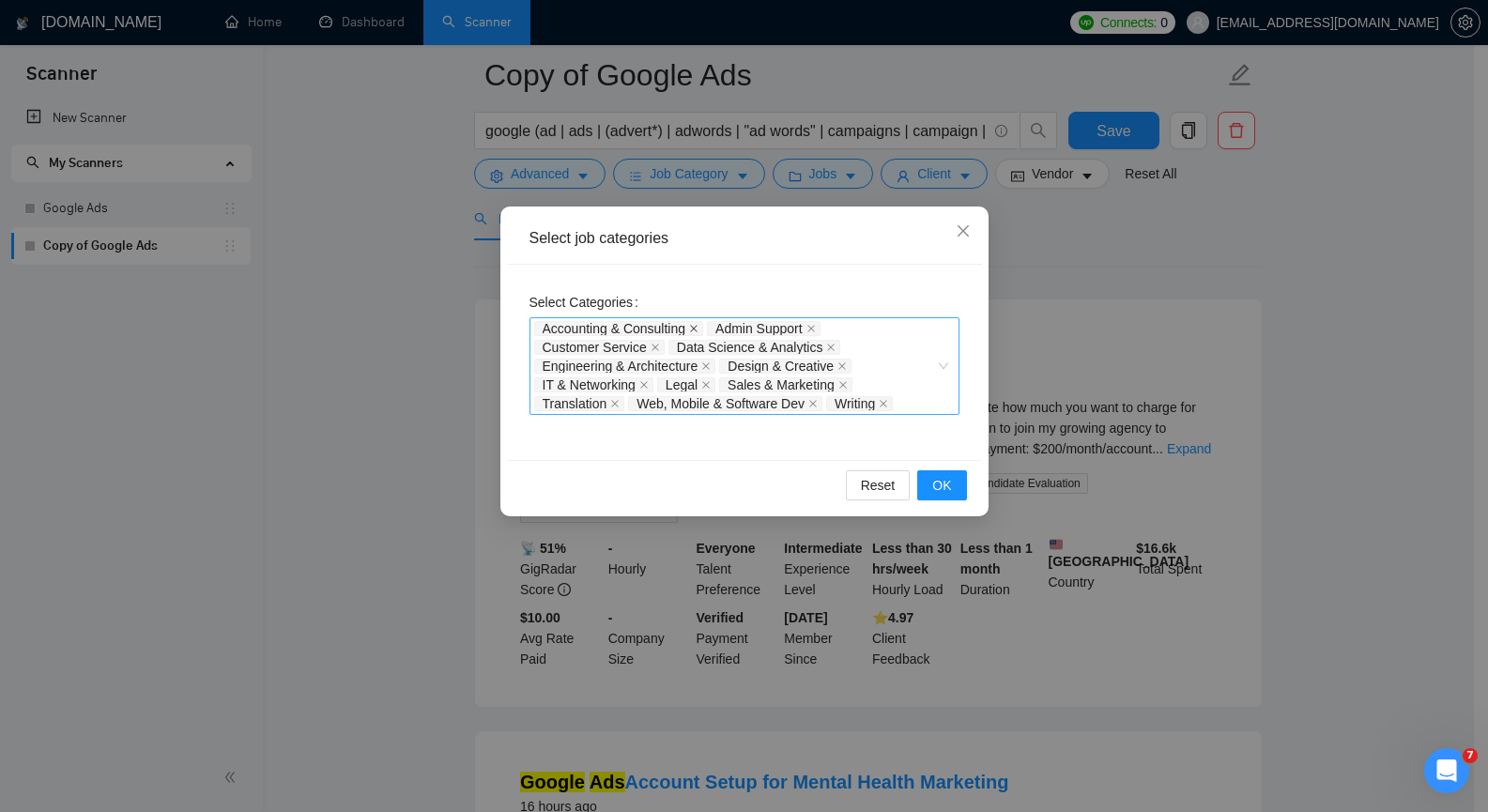
click at [694, 327] on icon "close" at bounding box center [694, 329] width 8 height 8
click at [694, 327] on span "Customer Service" at bounding box center [711, 329] width 104 height 14
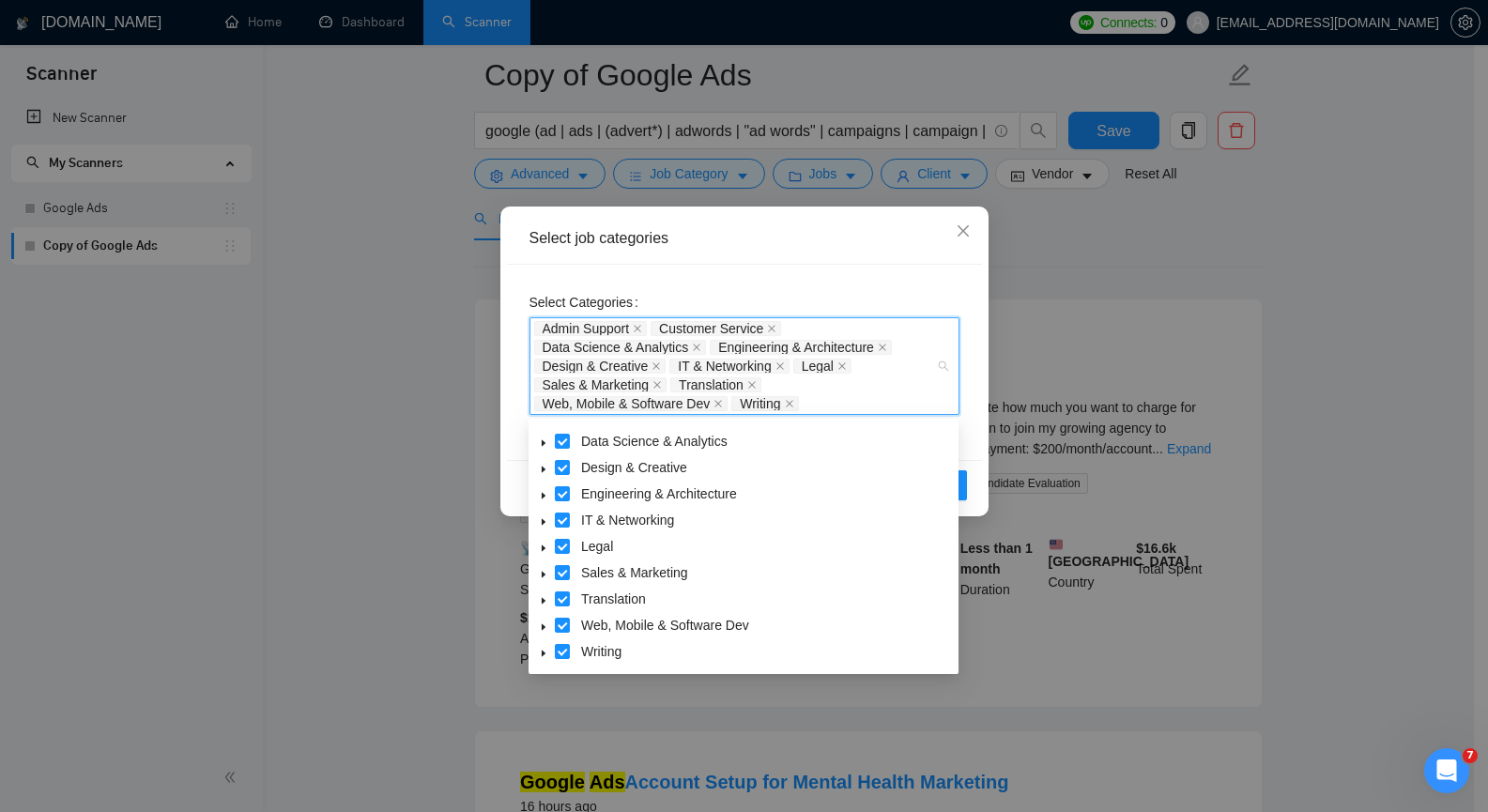
click at [645, 329] on span "Admin Support" at bounding box center [590, 328] width 114 height 15
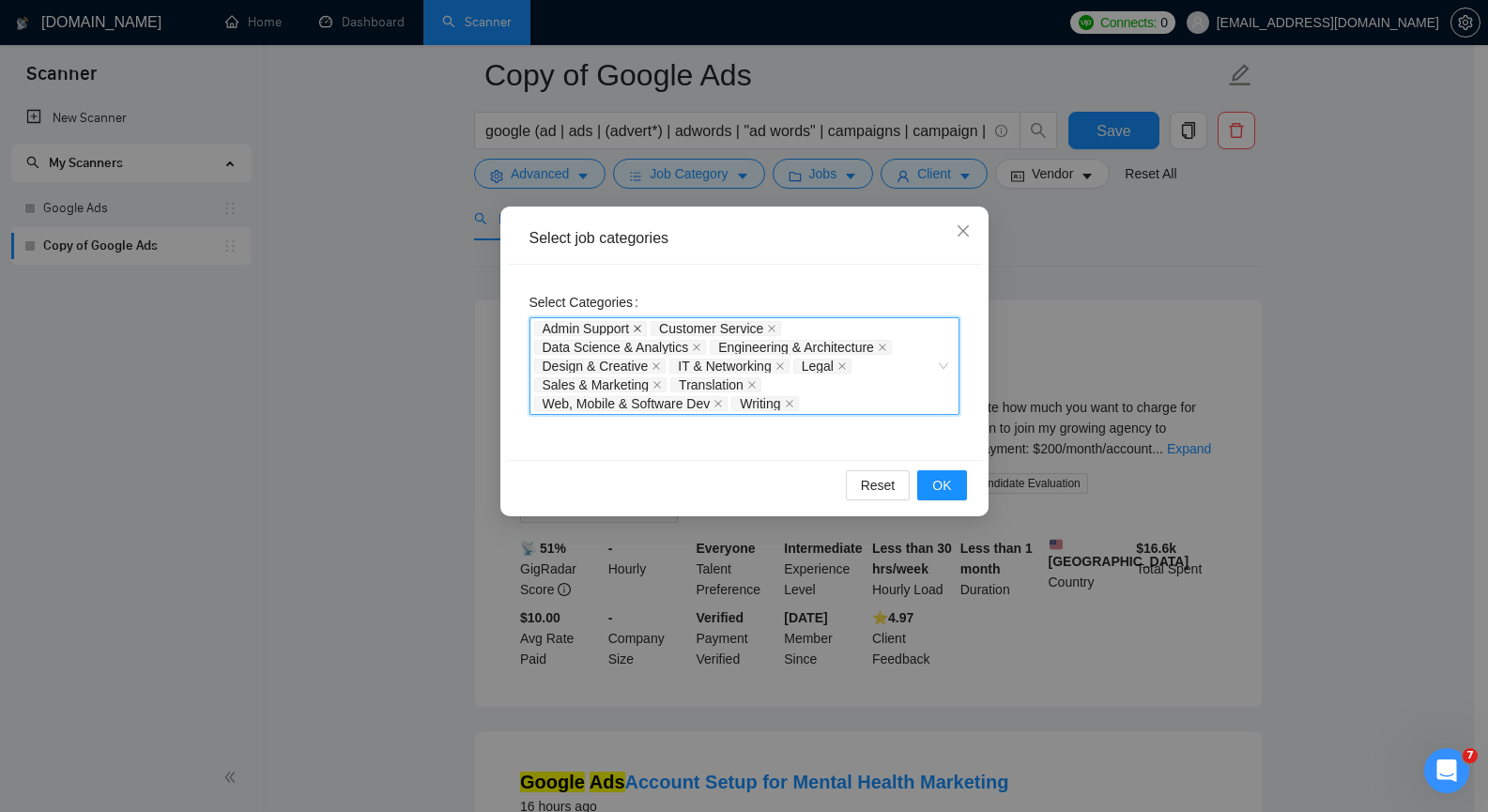
click at [641, 328] on icon "close" at bounding box center [638, 329] width 8 height 8
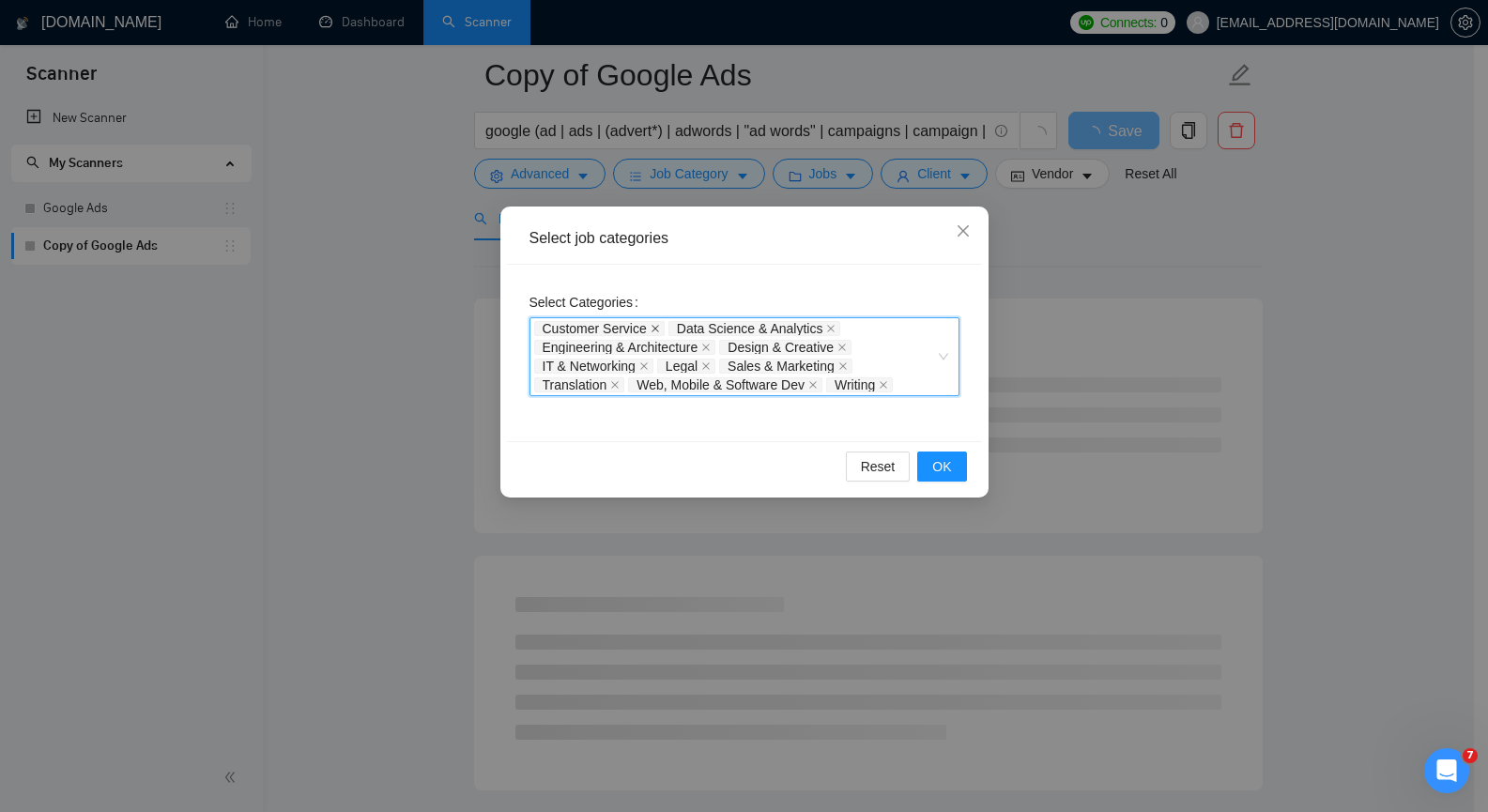
click at [652, 326] on icon "close" at bounding box center [655, 329] width 8 height 8
click at [692, 328] on icon "close" at bounding box center [697, 329] width 10 height 10
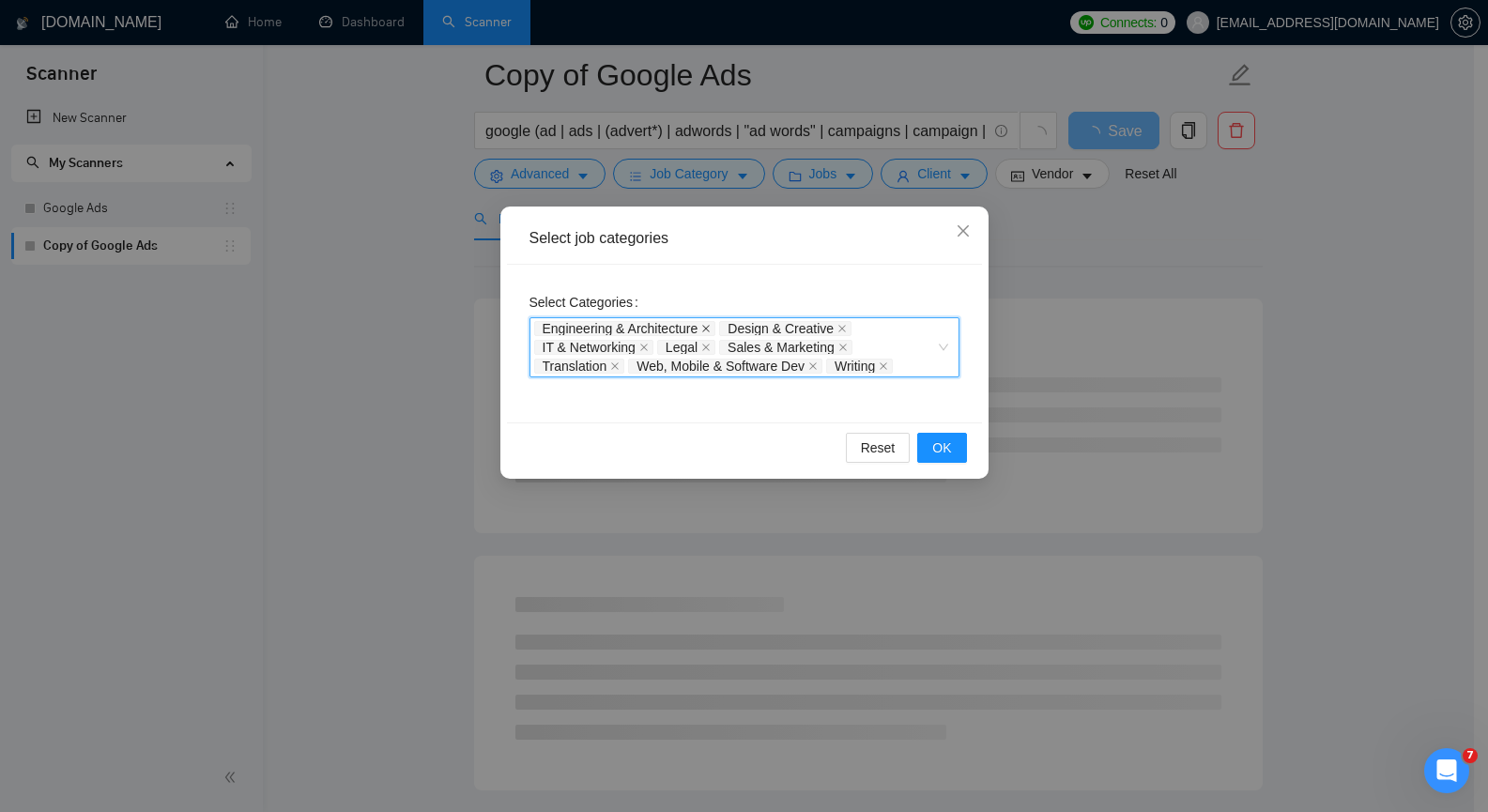
click at [707, 327] on icon "close" at bounding box center [706, 329] width 10 height 10
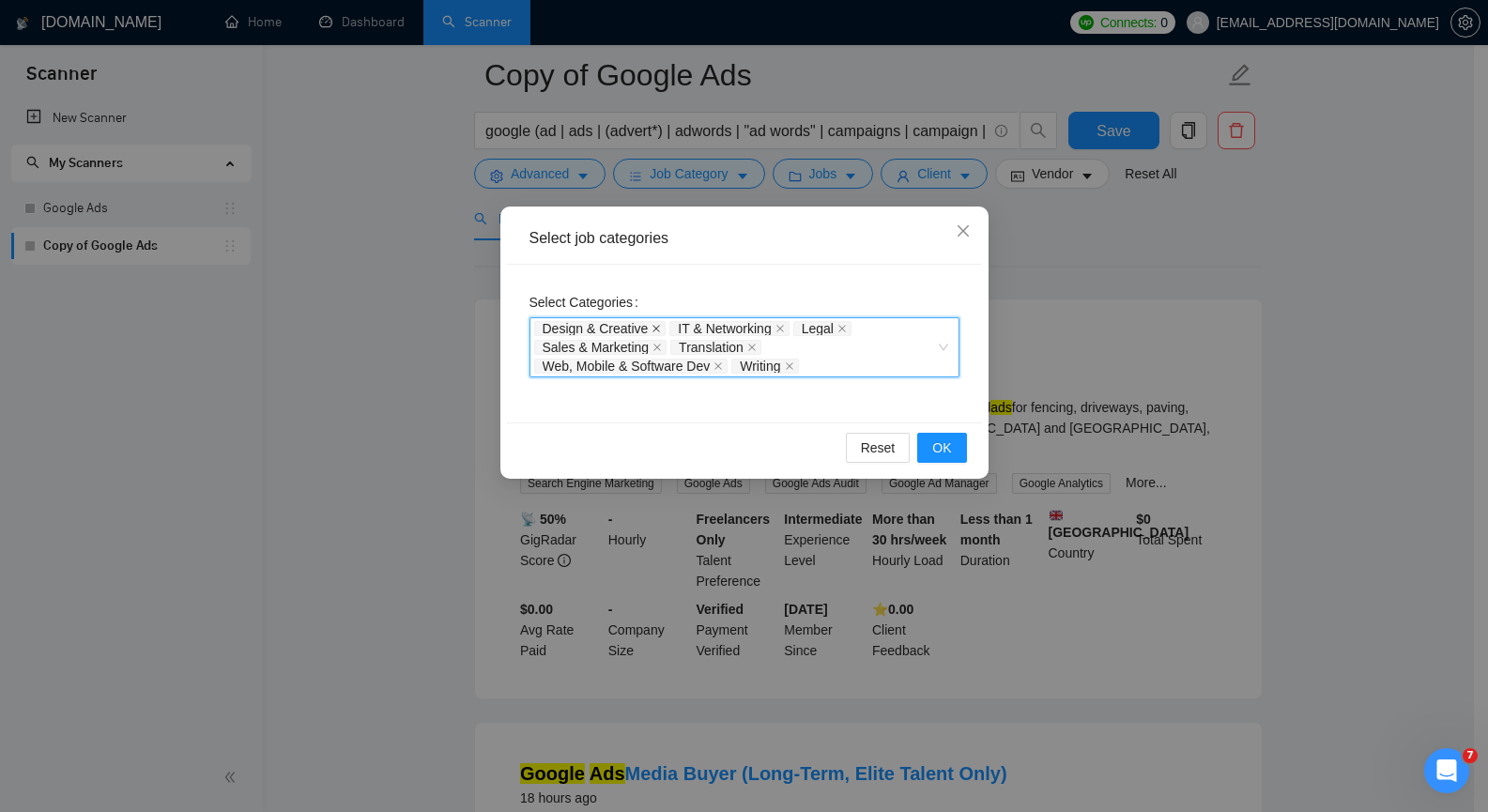
click at [658, 330] on icon "close" at bounding box center [656, 329] width 10 height 10
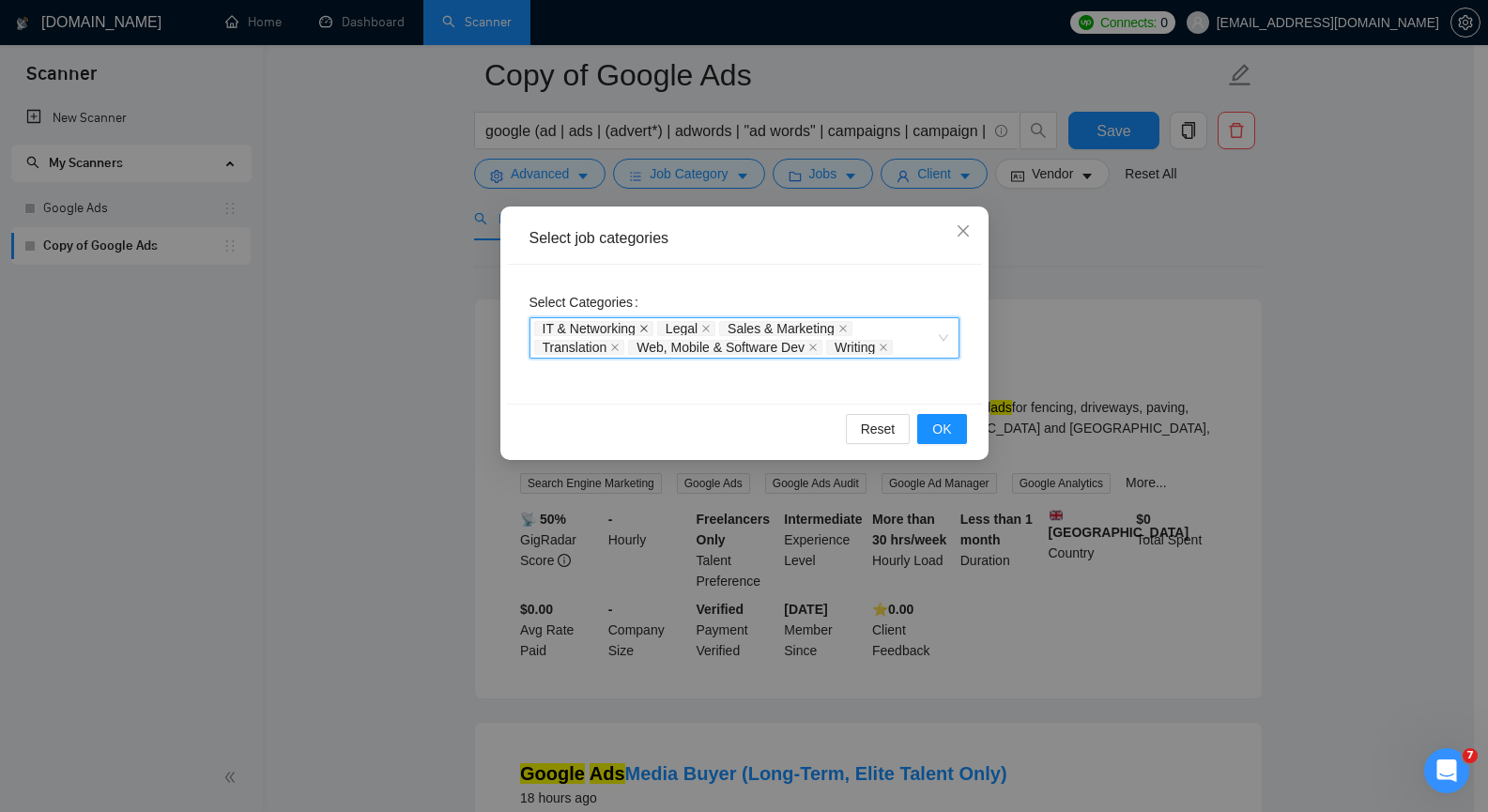
click at [642, 323] on span at bounding box center [645, 329] width 10 height 14
click at [584, 327] on icon "close" at bounding box center [583, 329] width 10 height 10
click at [654, 326] on icon "close" at bounding box center [657, 329] width 8 height 8
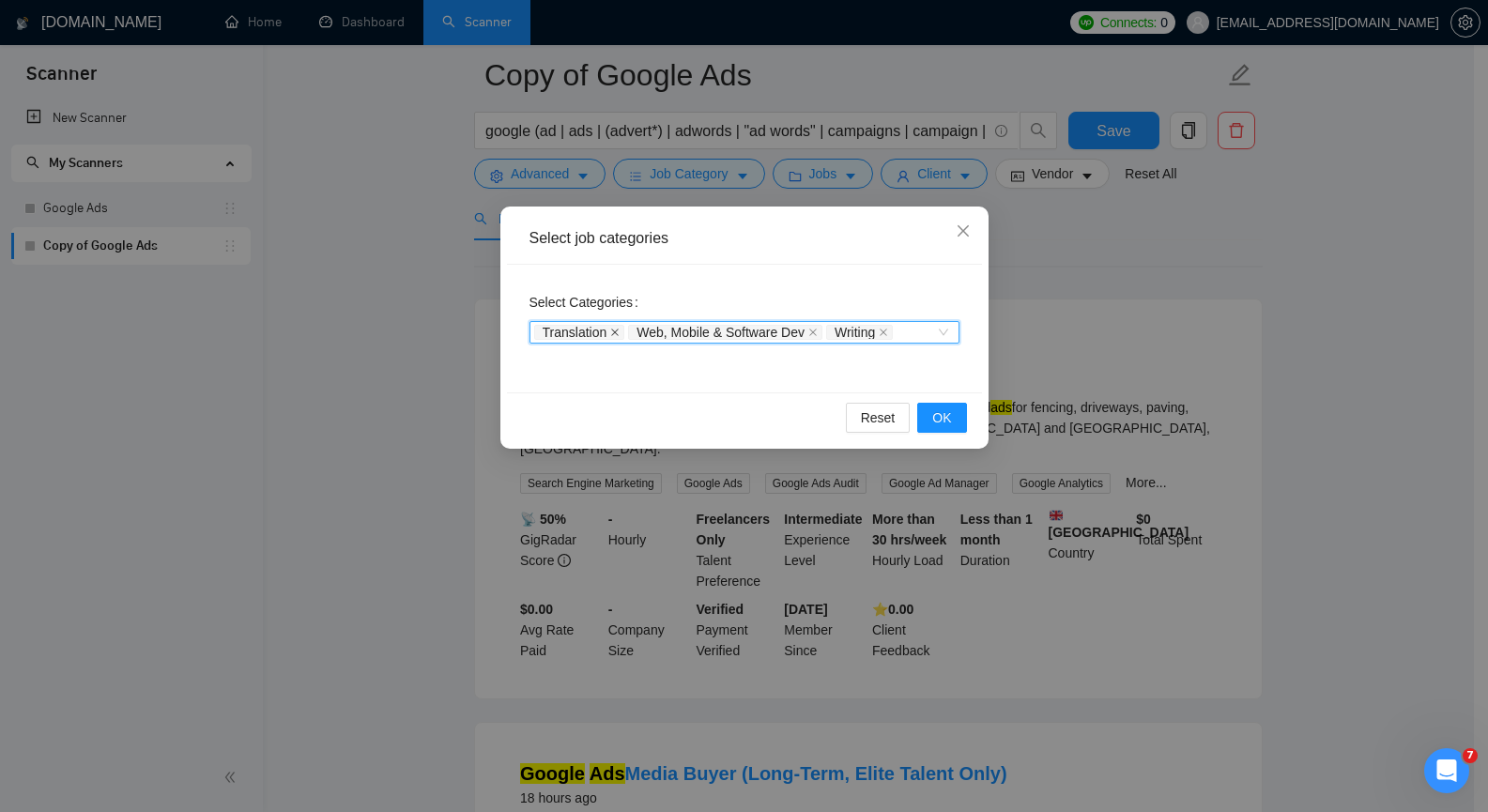
click at [616, 333] on icon "close" at bounding box center [615, 333] width 10 height 10
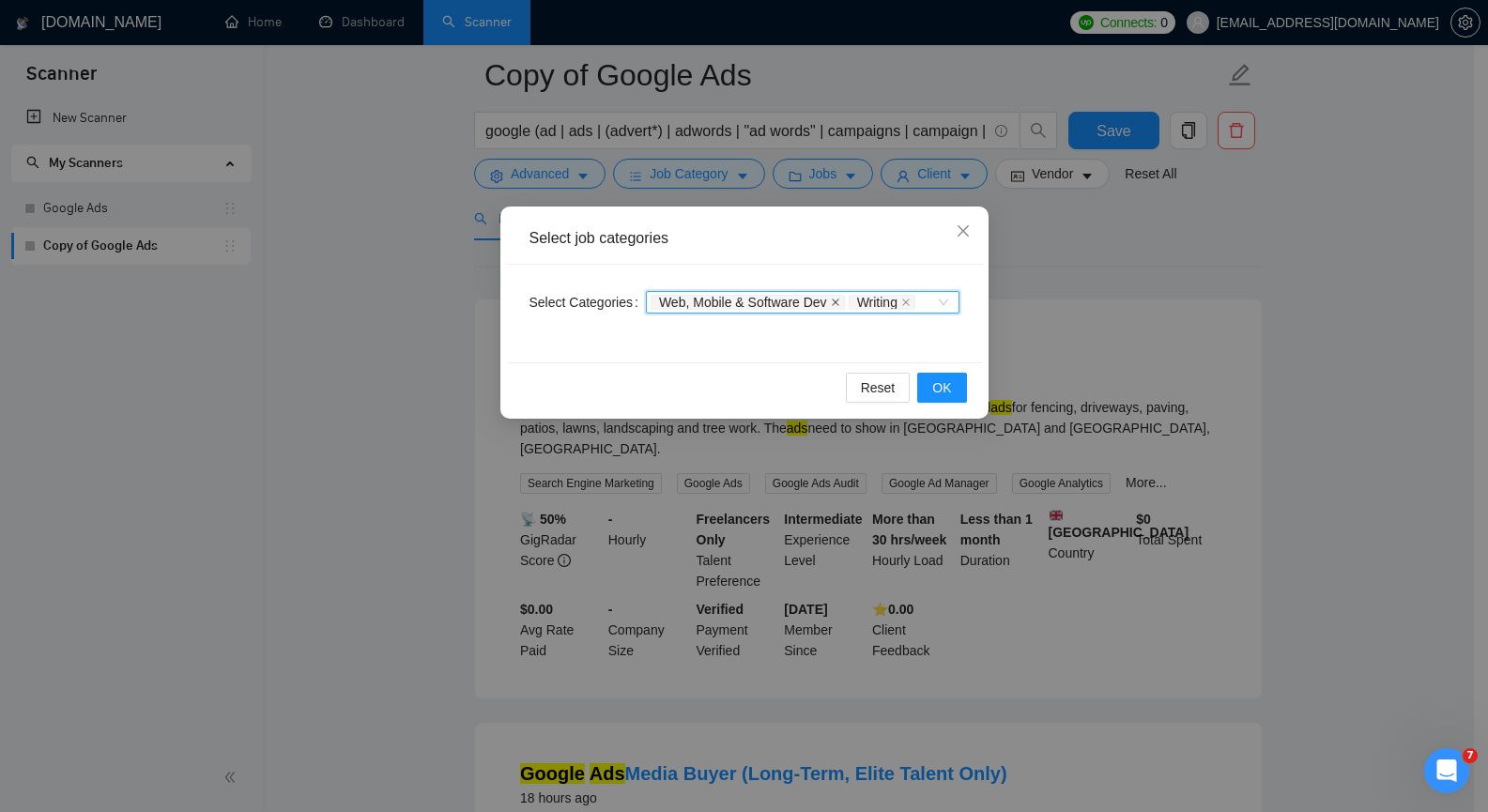
click at [833, 303] on icon "close" at bounding box center [836, 303] width 10 height 10
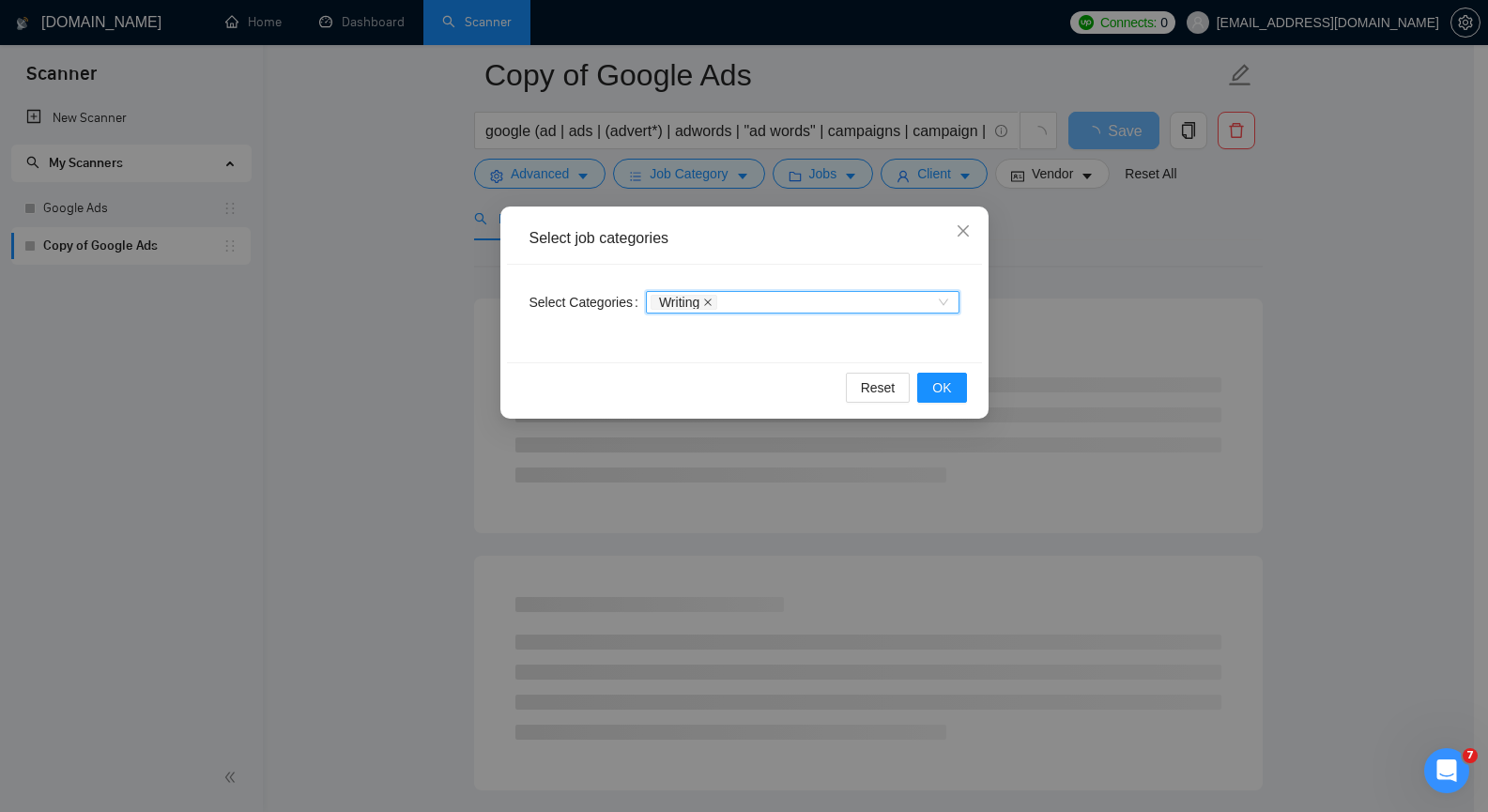
click at [705, 300] on icon "close" at bounding box center [708, 303] width 10 height 10
click at [891, 383] on span "Reset" at bounding box center [878, 387] width 35 height 20
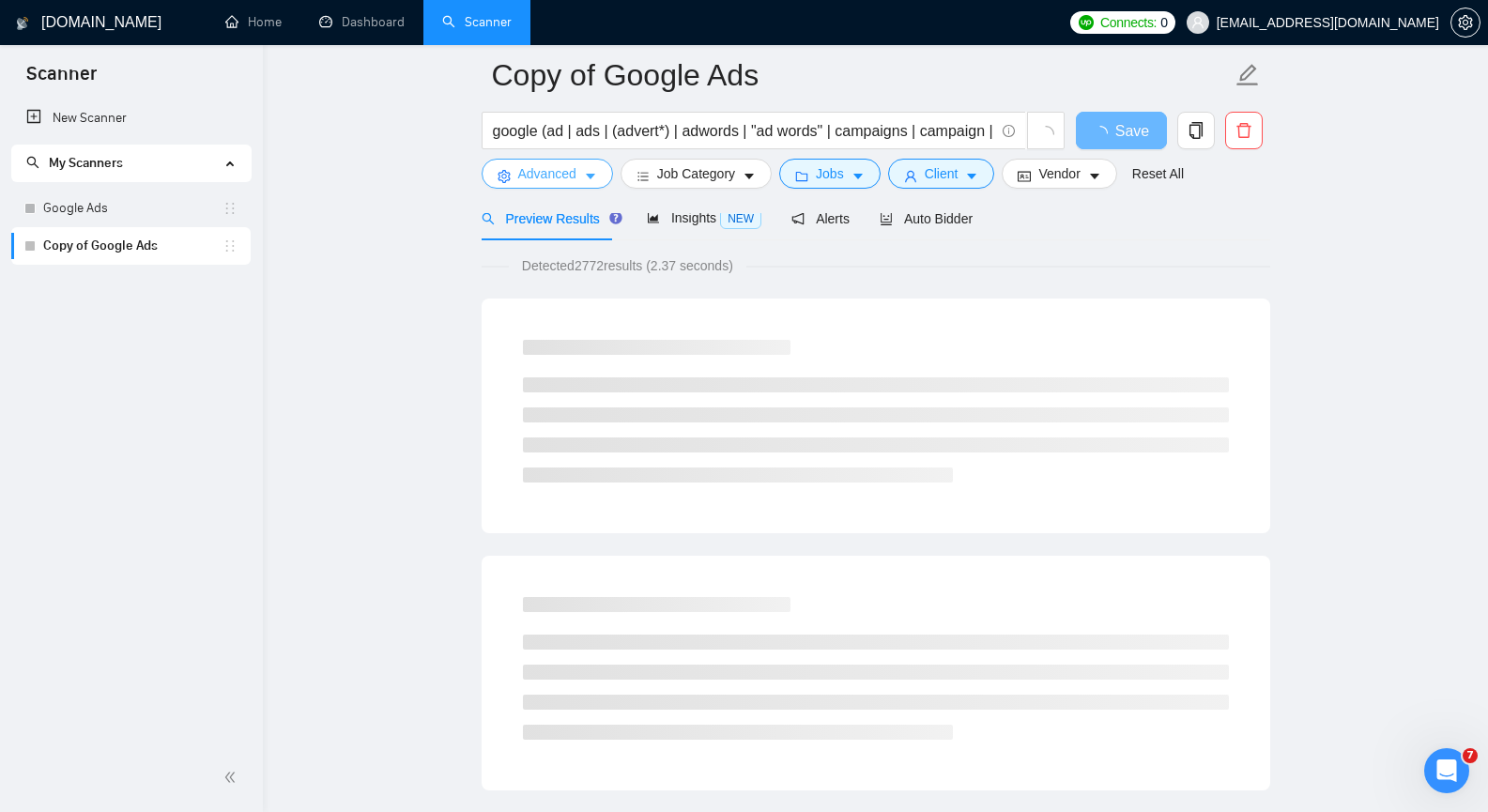
click at [593, 173] on icon "caret-down" at bounding box center [591, 177] width 14 height 14
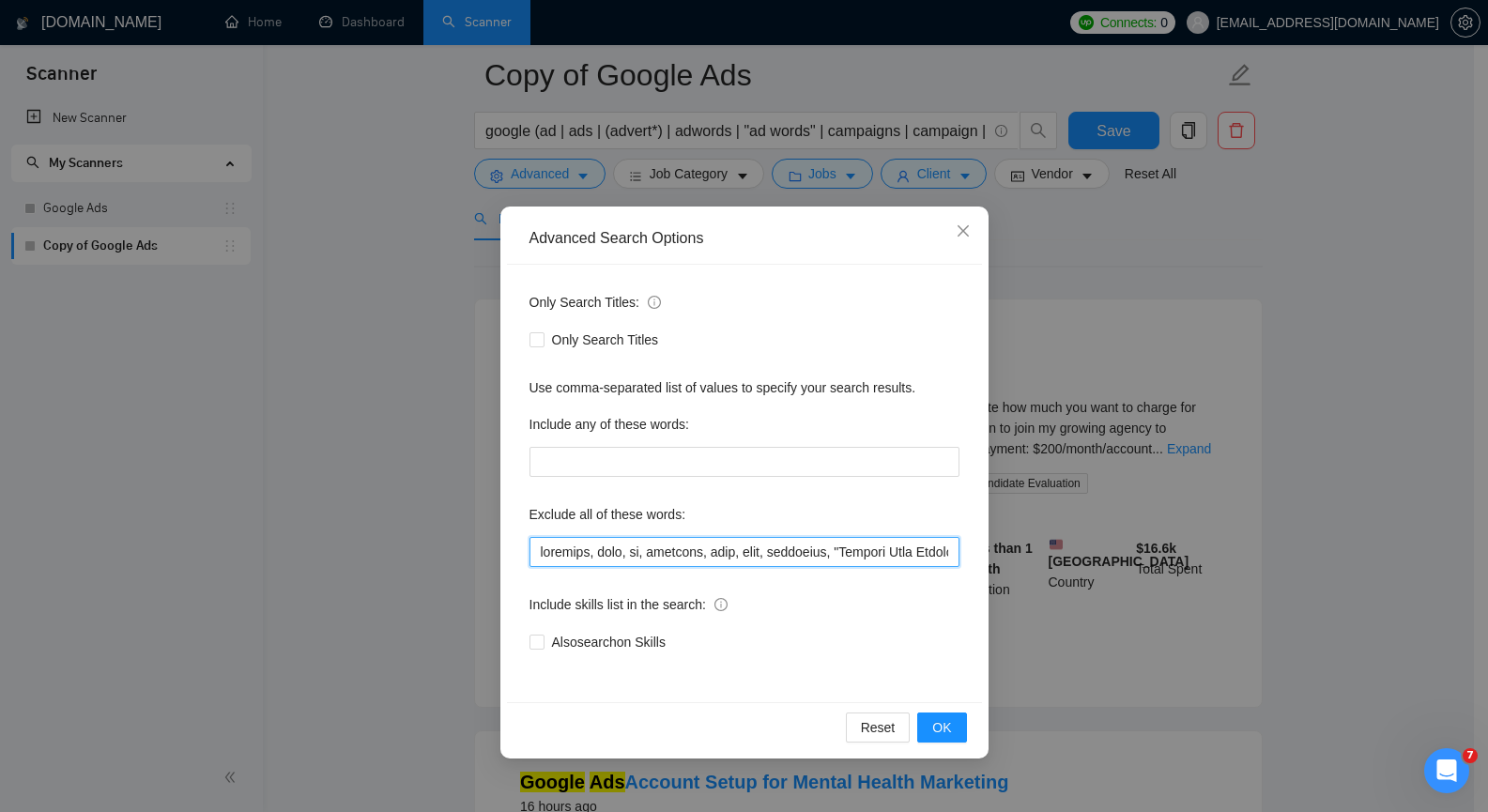
click at [701, 549] on input "text" at bounding box center [744, 551] width 430 height 30
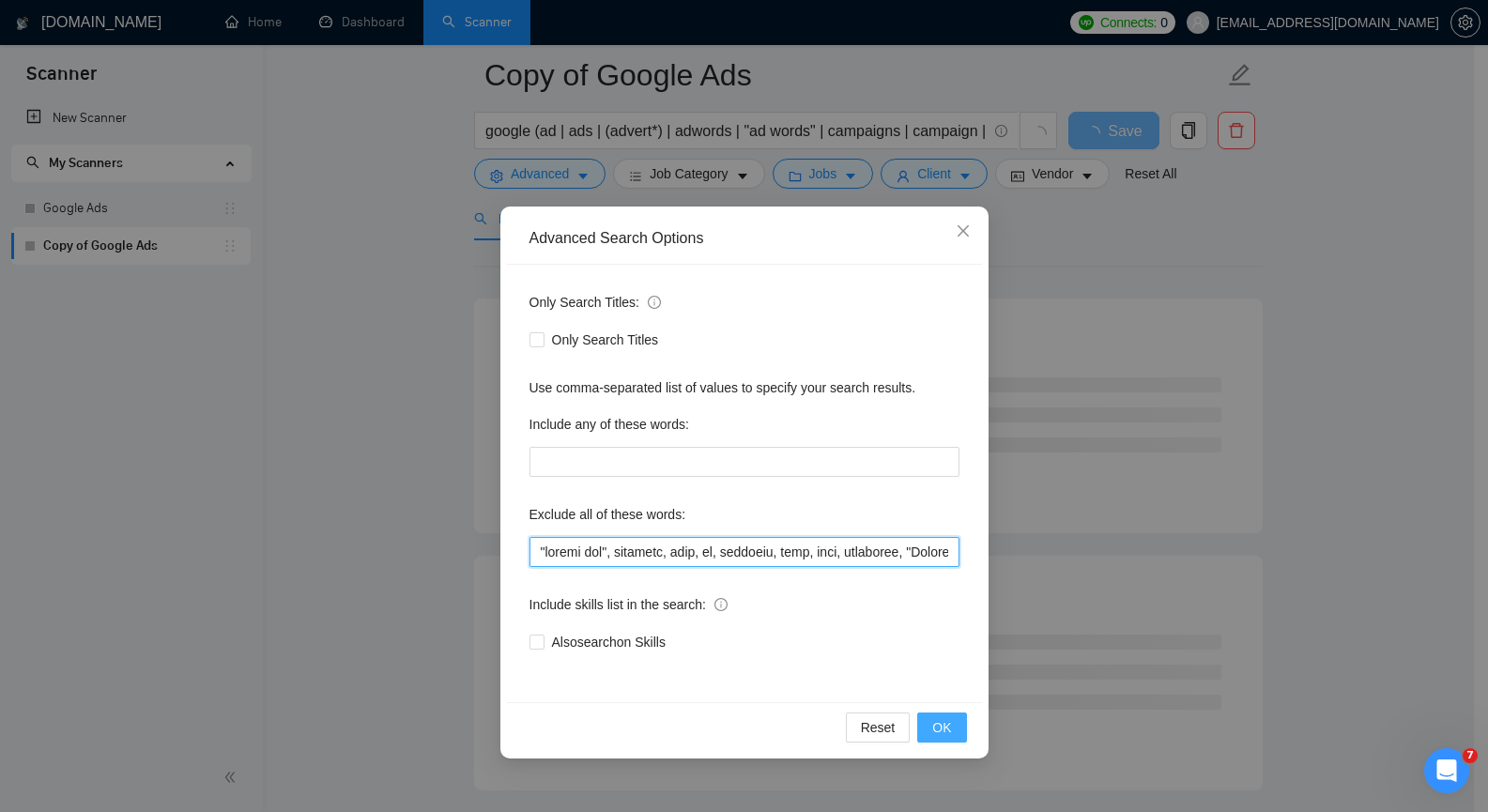
type input ""google ads", facebook, meta, fb, intagram, inst, bing, microsoft, "Landing Pag…"
click at [941, 722] on span "OK" at bounding box center [941, 727] width 18 height 20
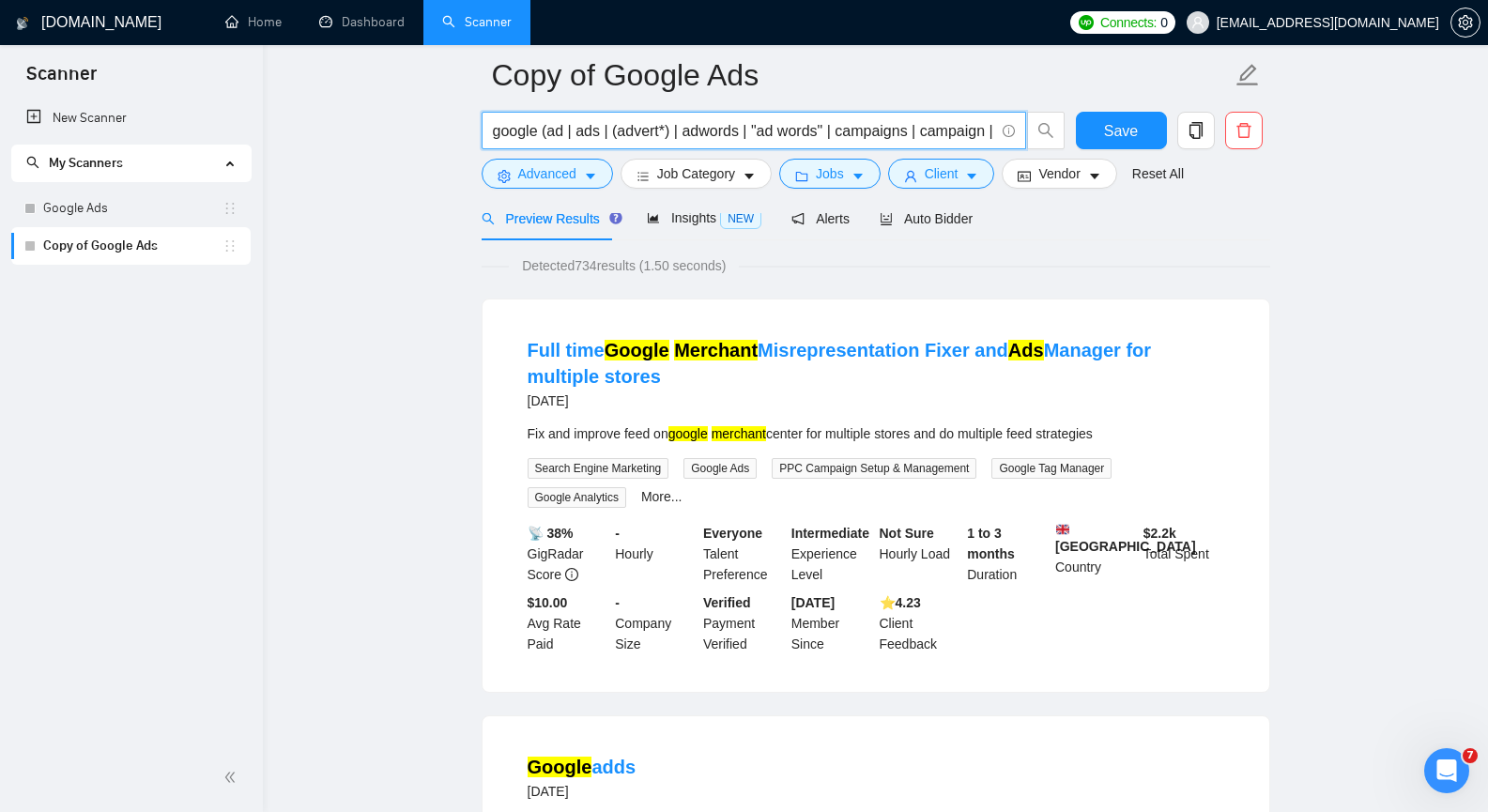
click at [608, 125] on input "google (ad | ads | (advert*) | adwords | "ad words" | campaigns | campaign | pp…" at bounding box center [744, 131] width 501 height 23
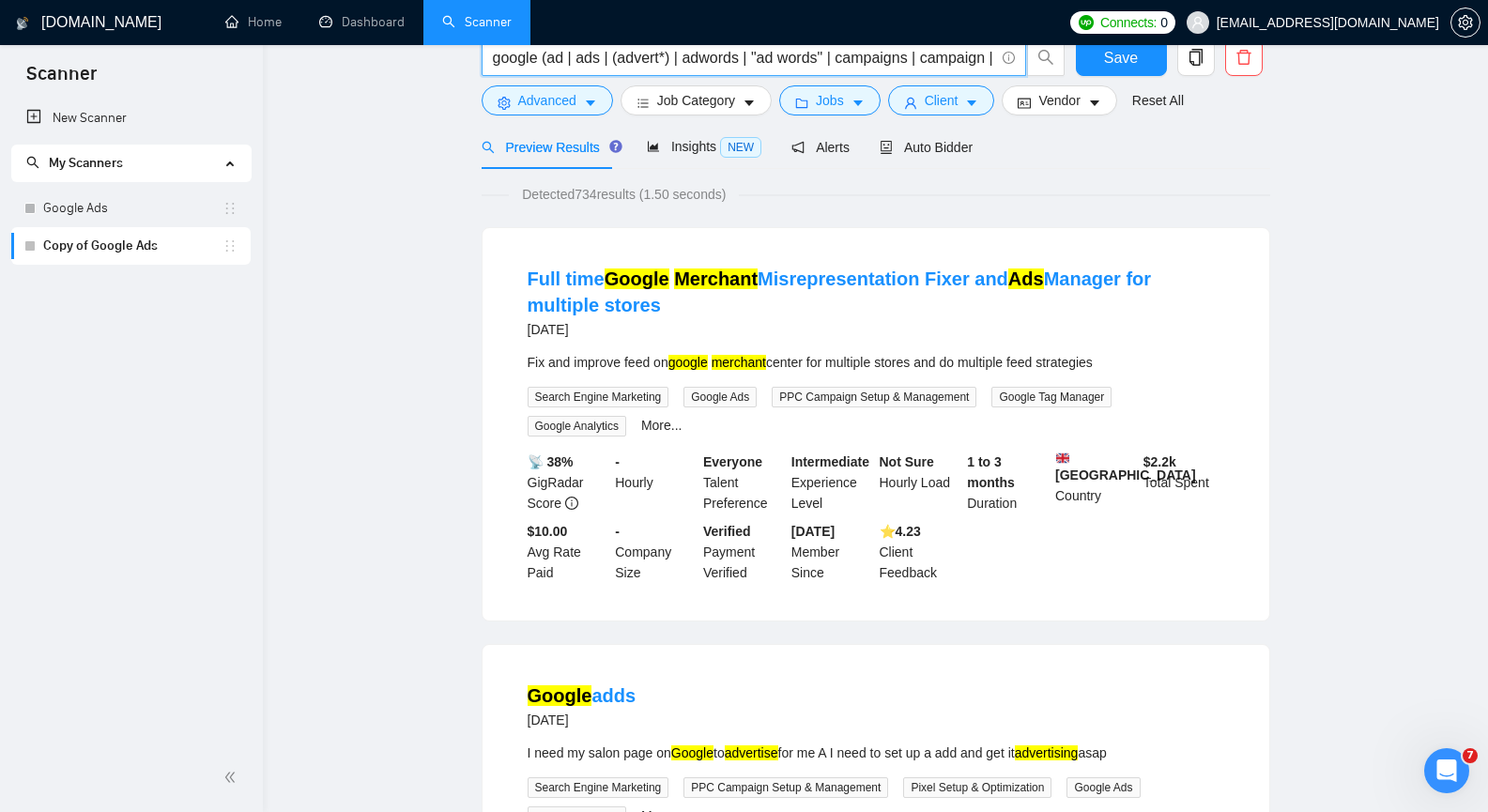
scroll to position [0, 0]
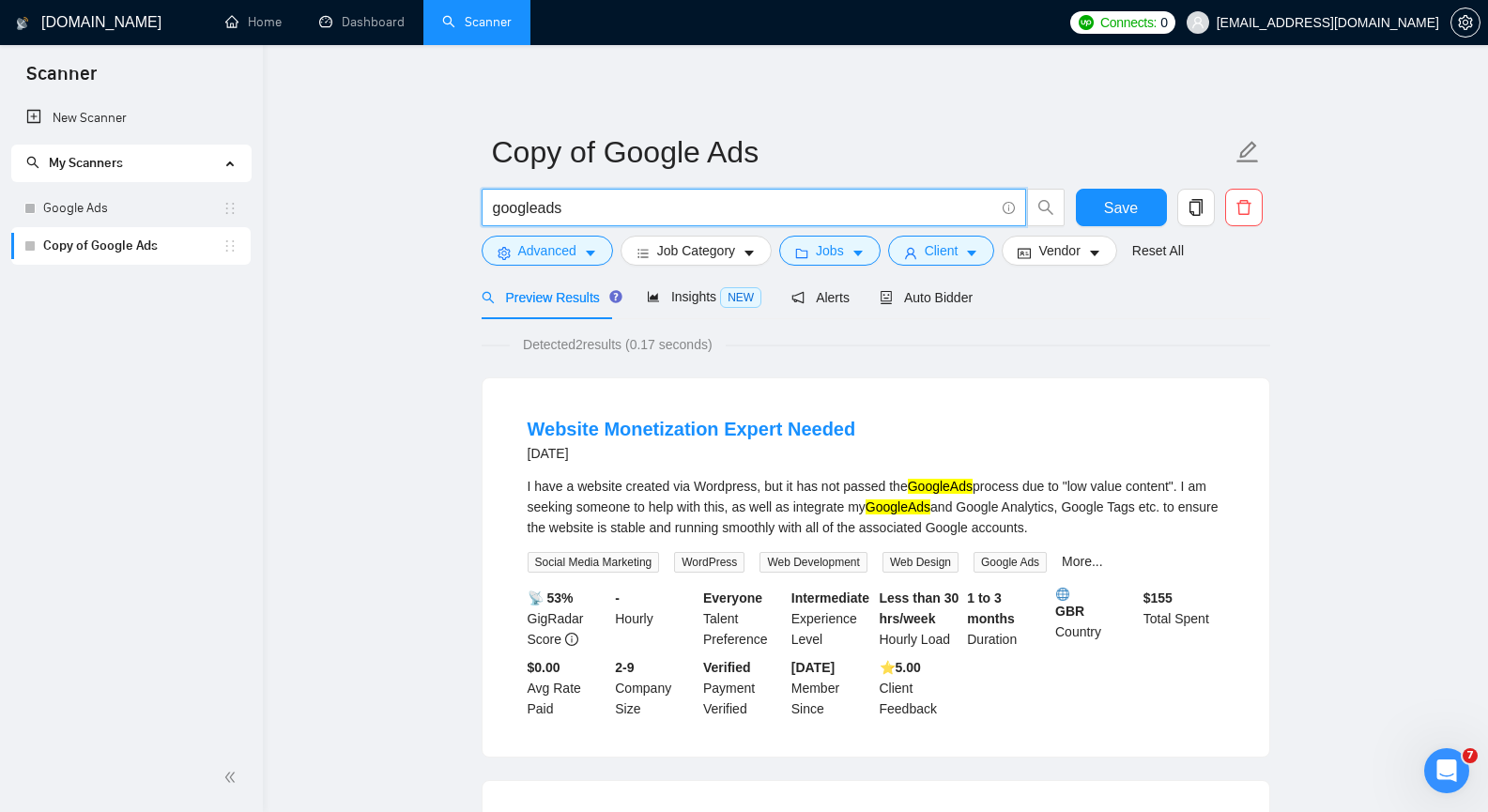
click at [538, 213] on input "googleads" at bounding box center [744, 208] width 501 height 23
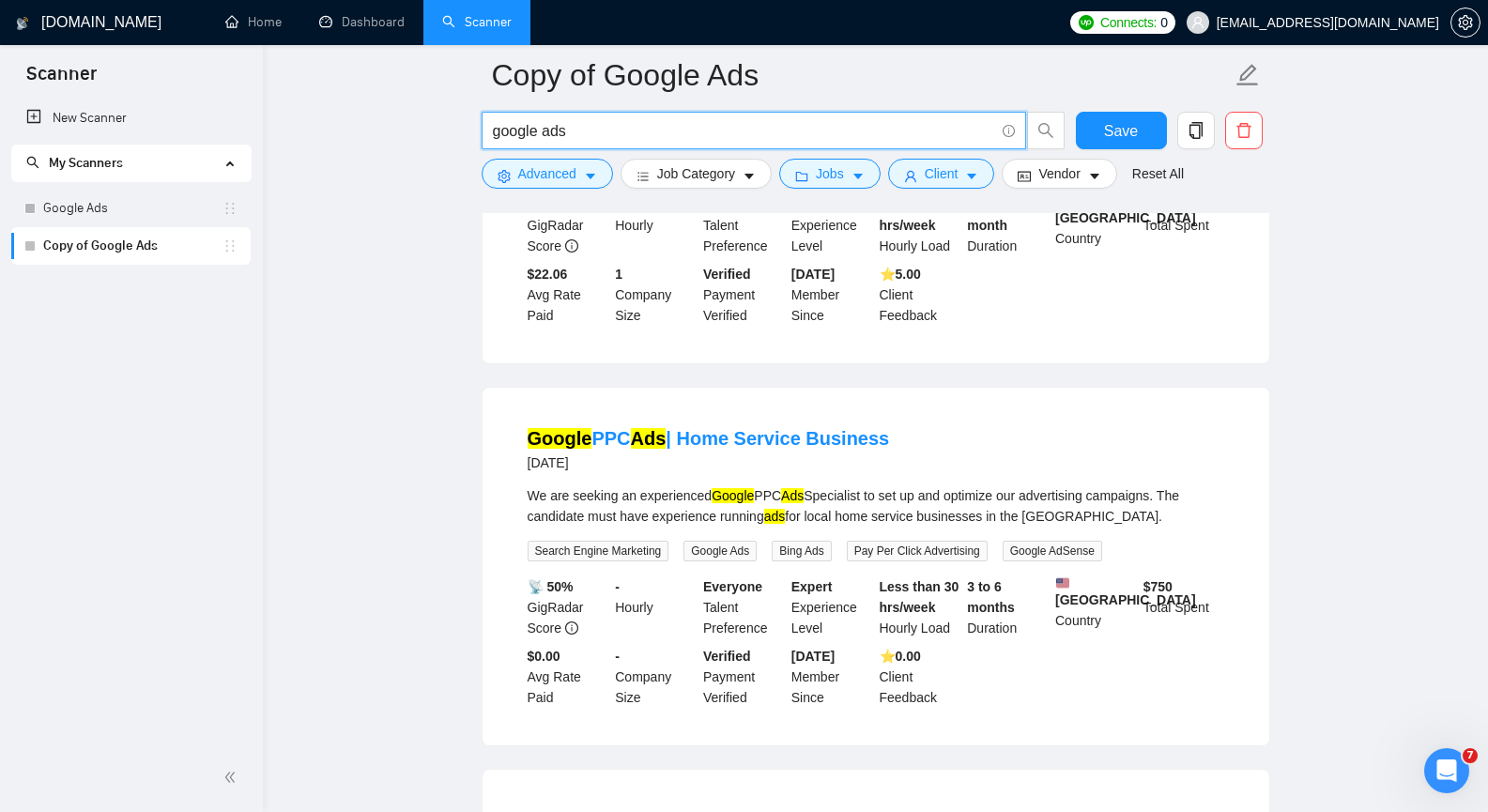
scroll to position [1689, 0]
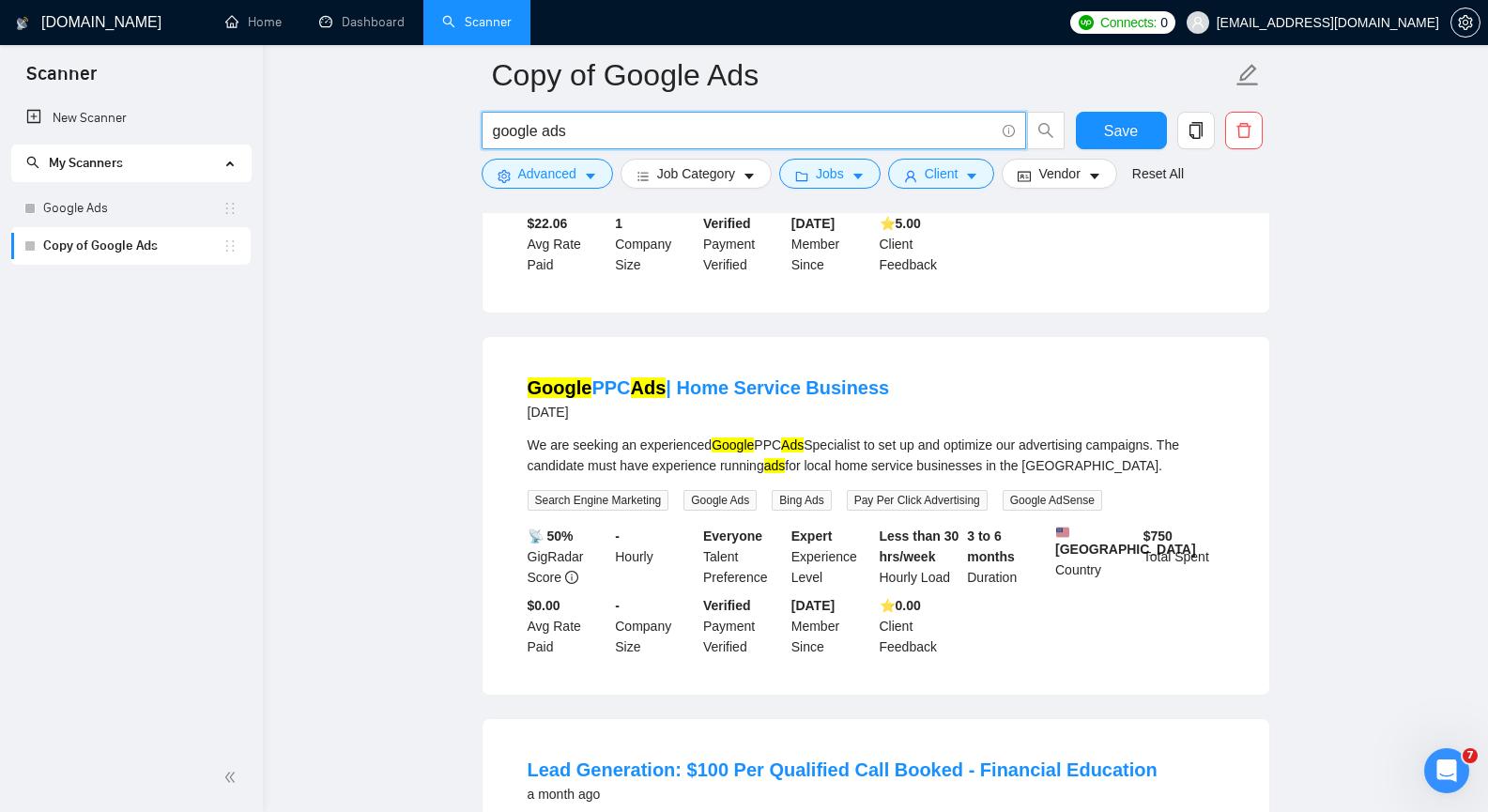
type input "google ads"
drag, startPoint x: 126, startPoint y: 200, endPoint x: 841, endPoint y: 114, distance: 720.2
click at [124, 201] on link "Google Ads" at bounding box center [132, 208] width 180 height 38
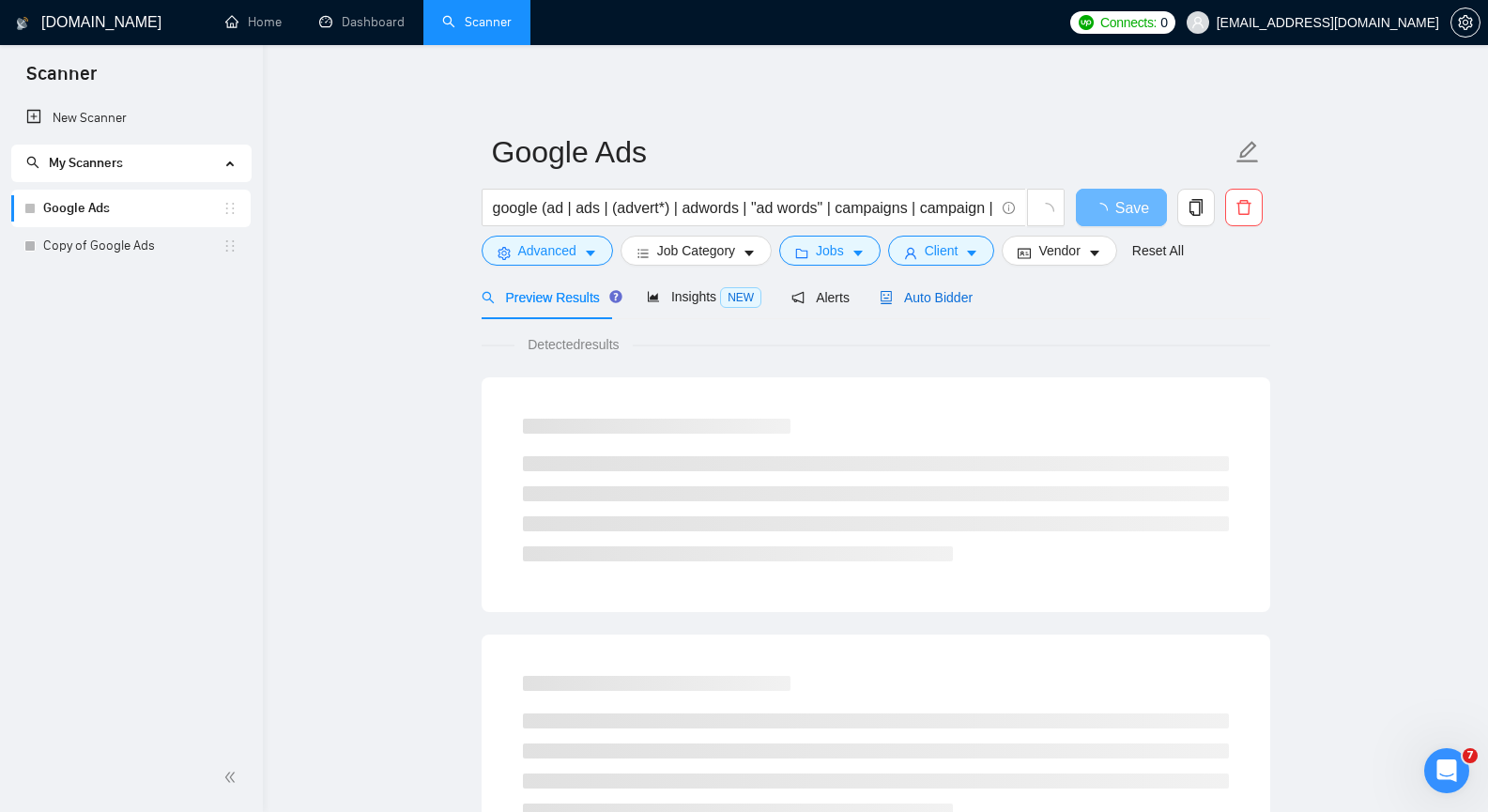
click at [908, 301] on span "Auto Bidder" at bounding box center [926, 297] width 93 height 15
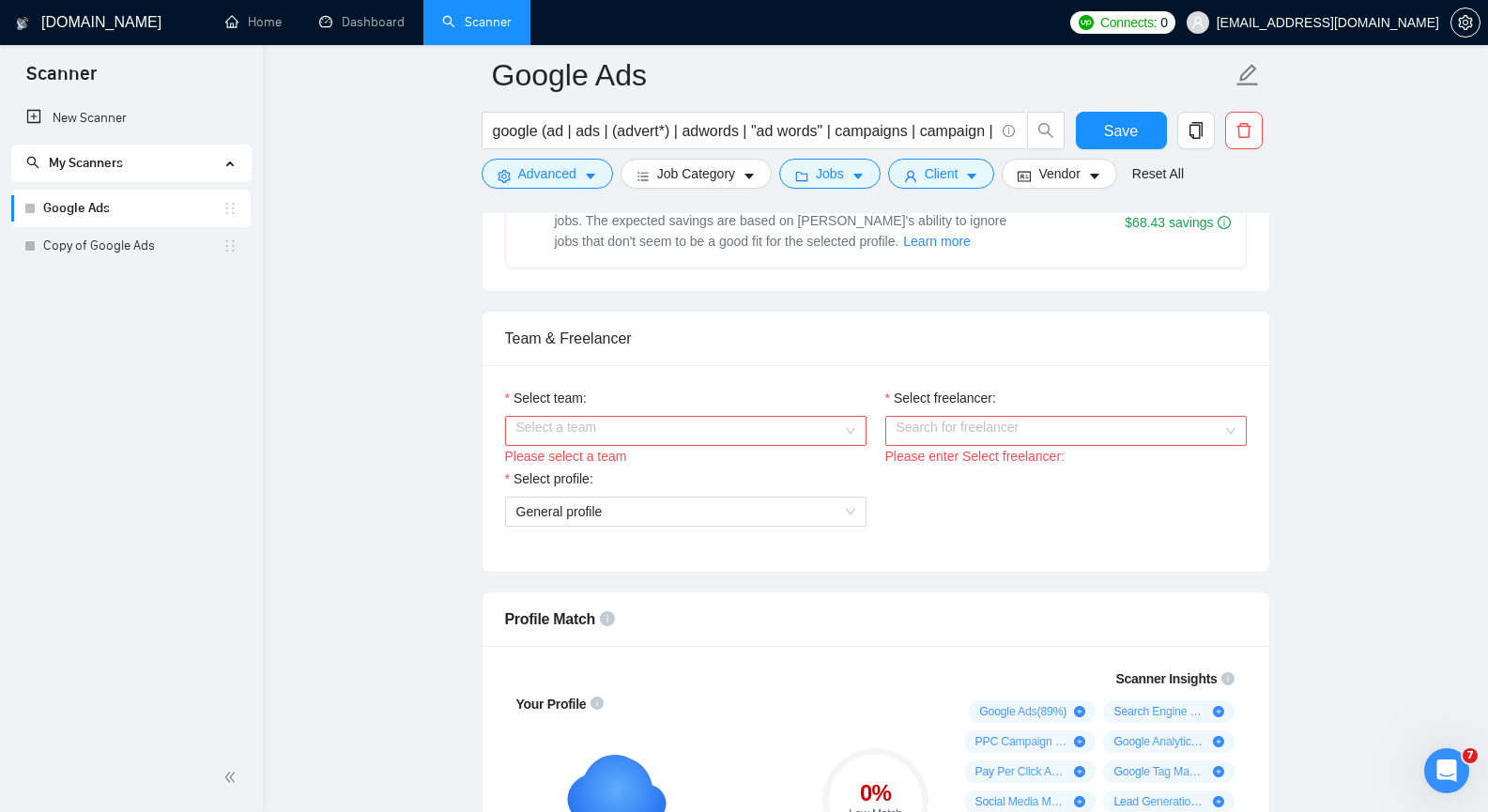
scroll to position [844, 0]
click at [841, 422] on input "Select team:" at bounding box center [679, 429] width 326 height 28
click at [773, 461] on div "WinROAS" at bounding box center [684, 466] width 339 height 20
click at [924, 439] on input "Select freelancer:" at bounding box center [1060, 429] width 326 height 28
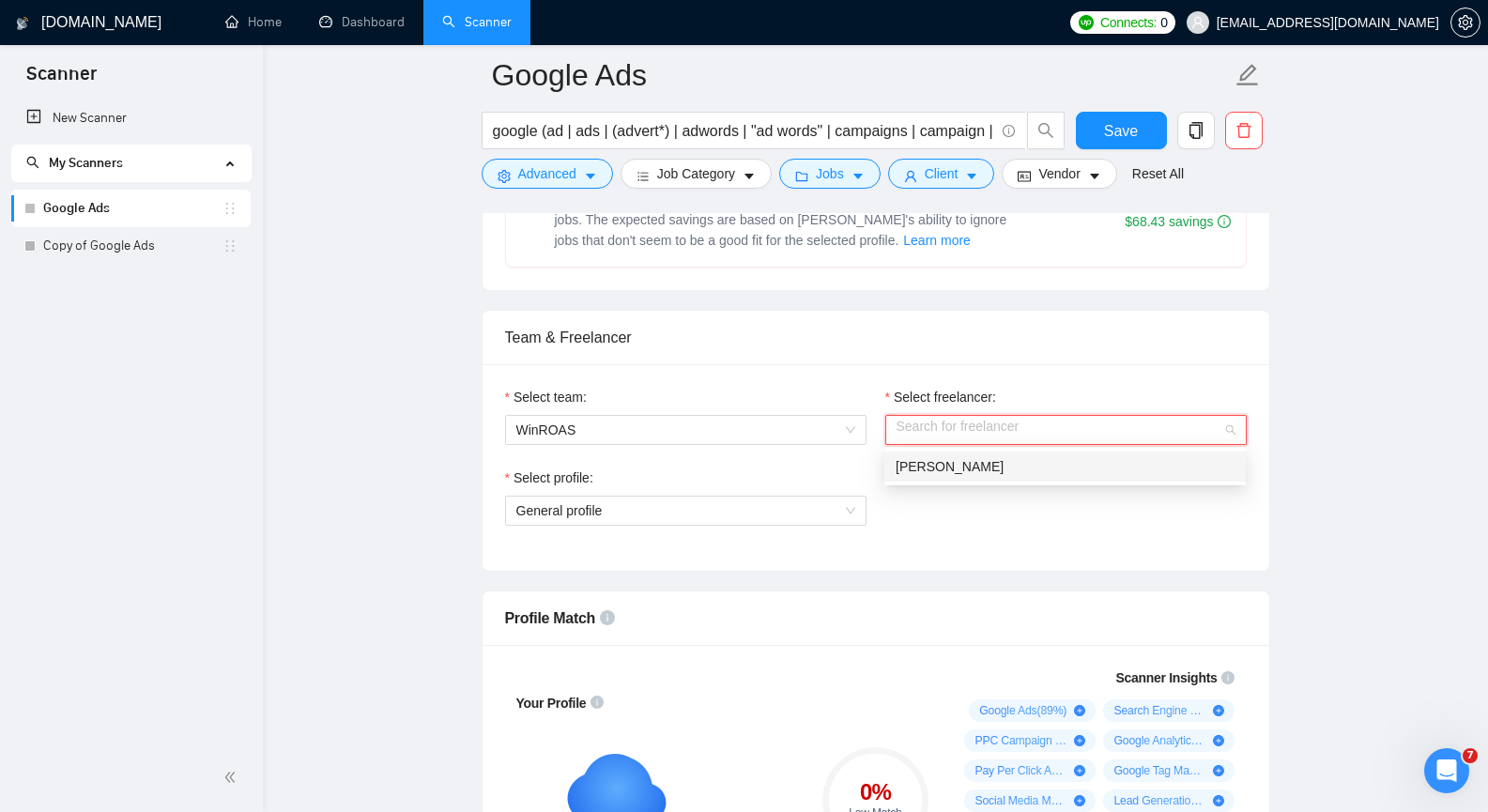
click at [926, 470] on span "[PERSON_NAME]" at bounding box center [949, 466] width 108 height 15
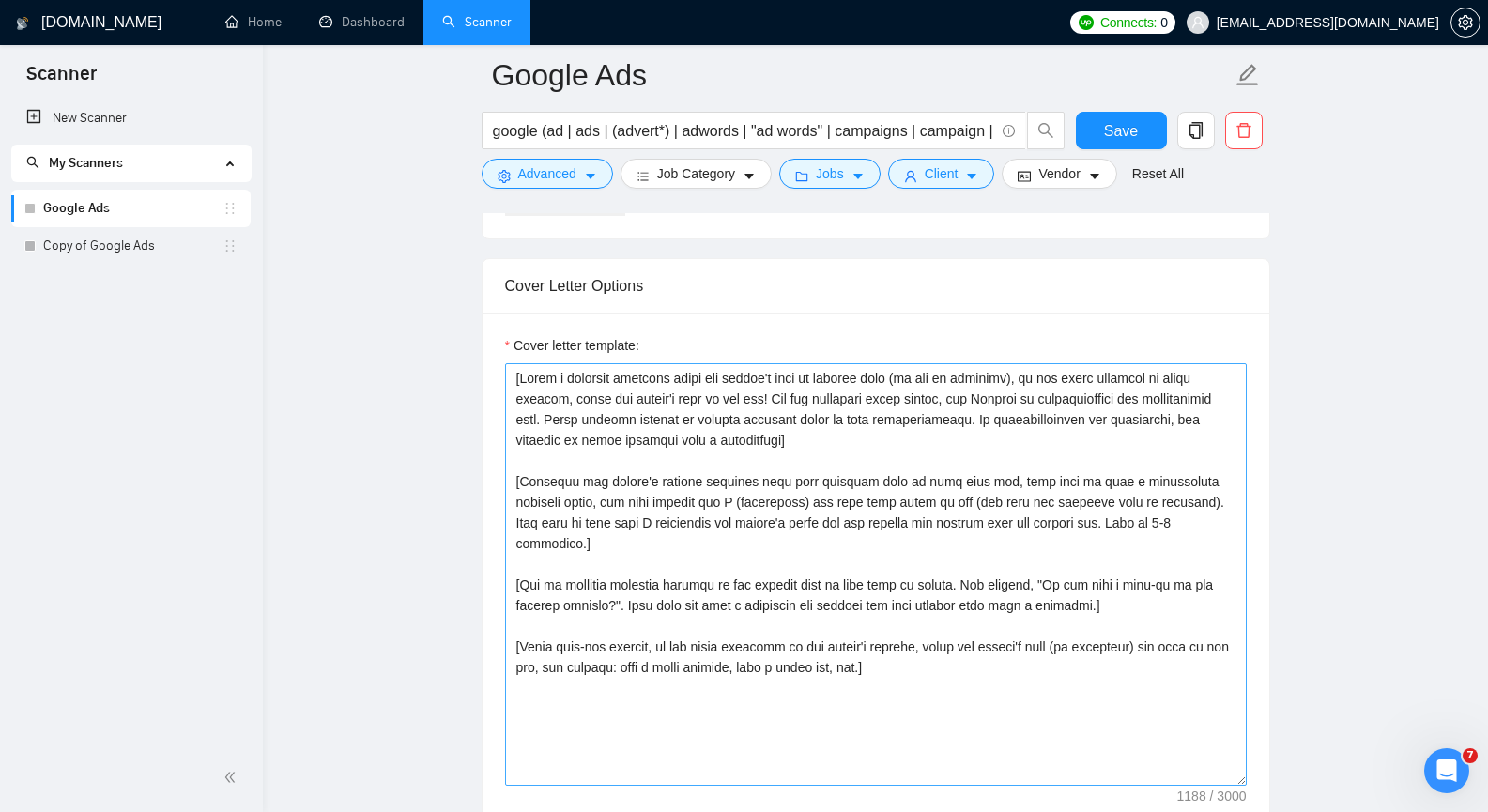
scroll to position [2159, 0]
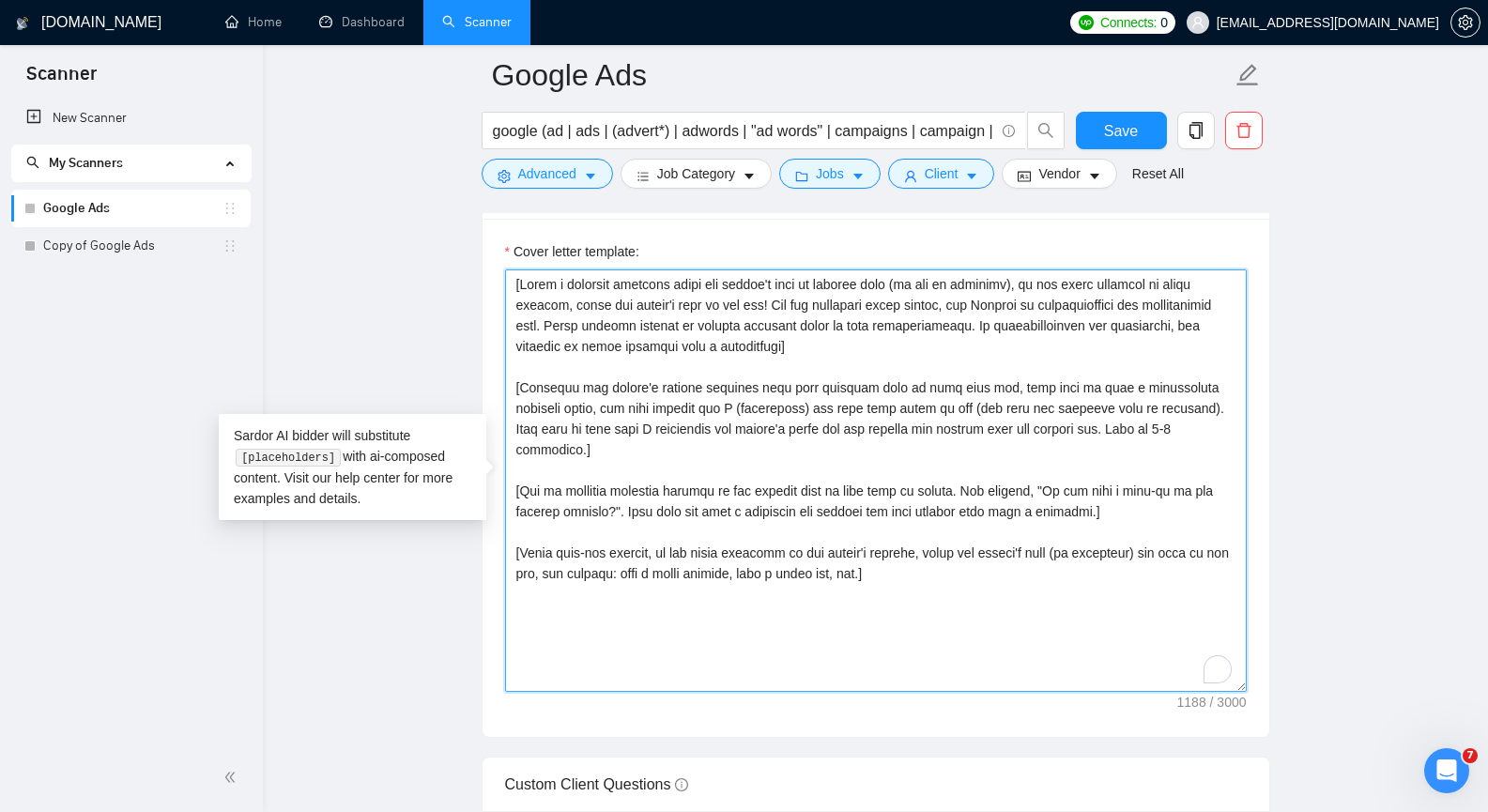
drag, startPoint x: 902, startPoint y: 552, endPoint x: 499, endPoint y: 277, distance: 487.9
click at [499, 277] on div "Cover letter template:" at bounding box center [876, 477] width 786 height 518
